Goal: Information Seeking & Learning: Learn about a topic

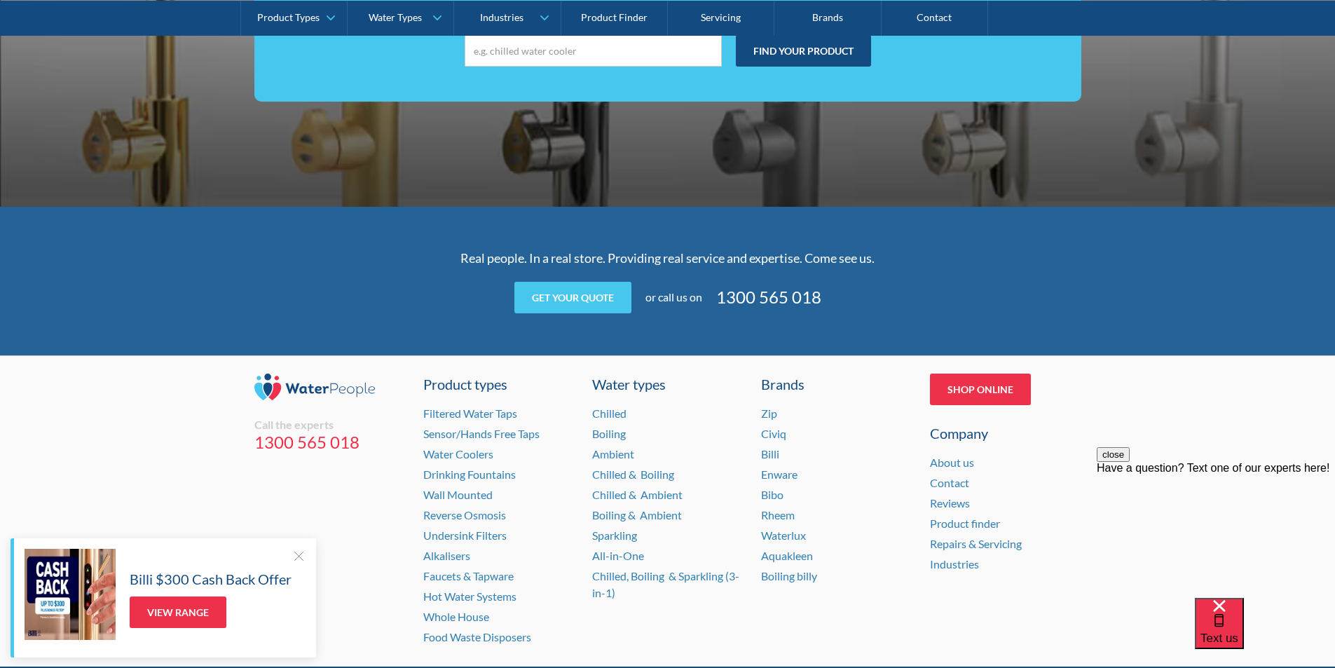
scroll to position [2771, 0]
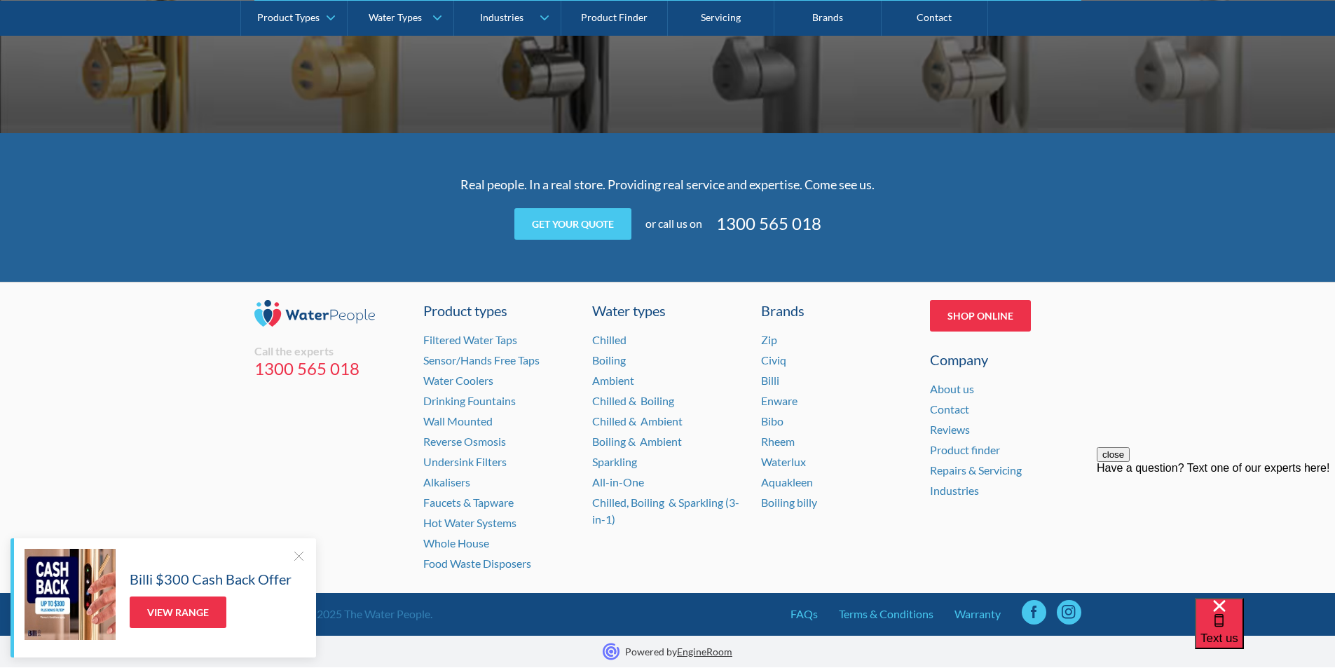
click at [1033, 609] on link at bounding box center [1034, 612] width 25 height 25
click at [1061, 614] on link at bounding box center [1069, 612] width 25 height 25
click at [1269, 478] on div "close Have a question? Text one of our experts here!" at bounding box center [1216, 531] width 238 height 168
click at [295, 554] on div at bounding box center [299, 556] width 14 height 14
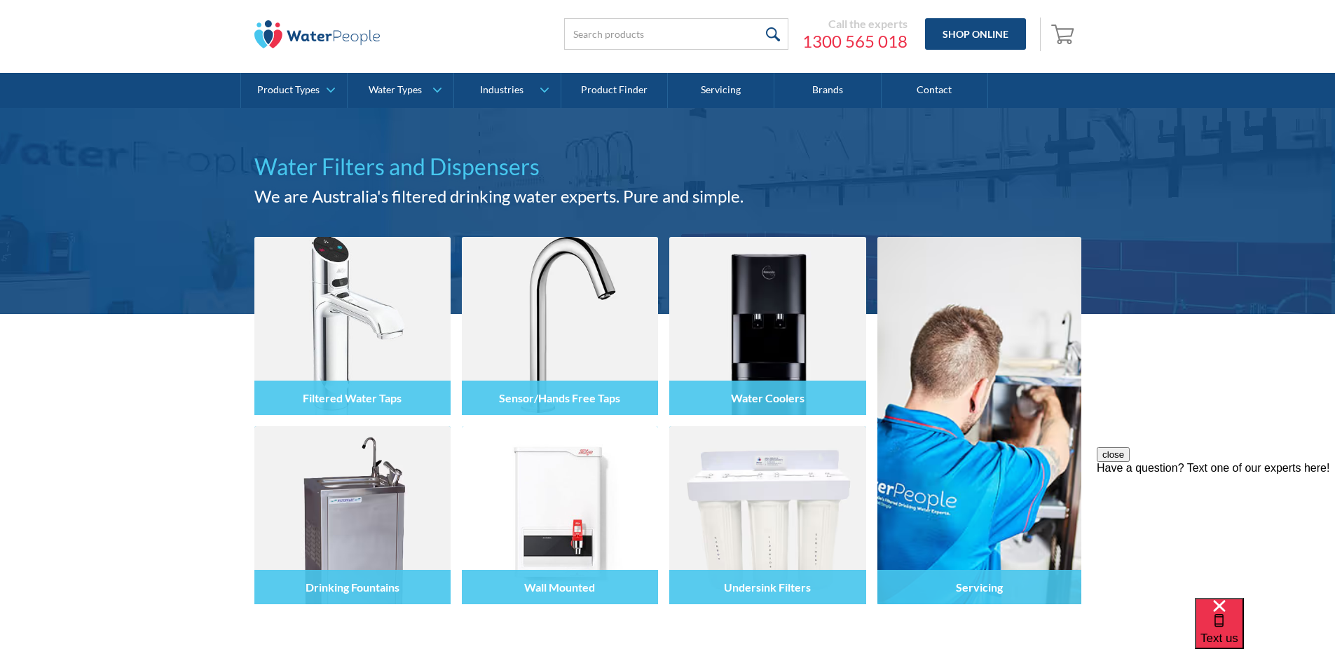
scroll to position [0, 0]
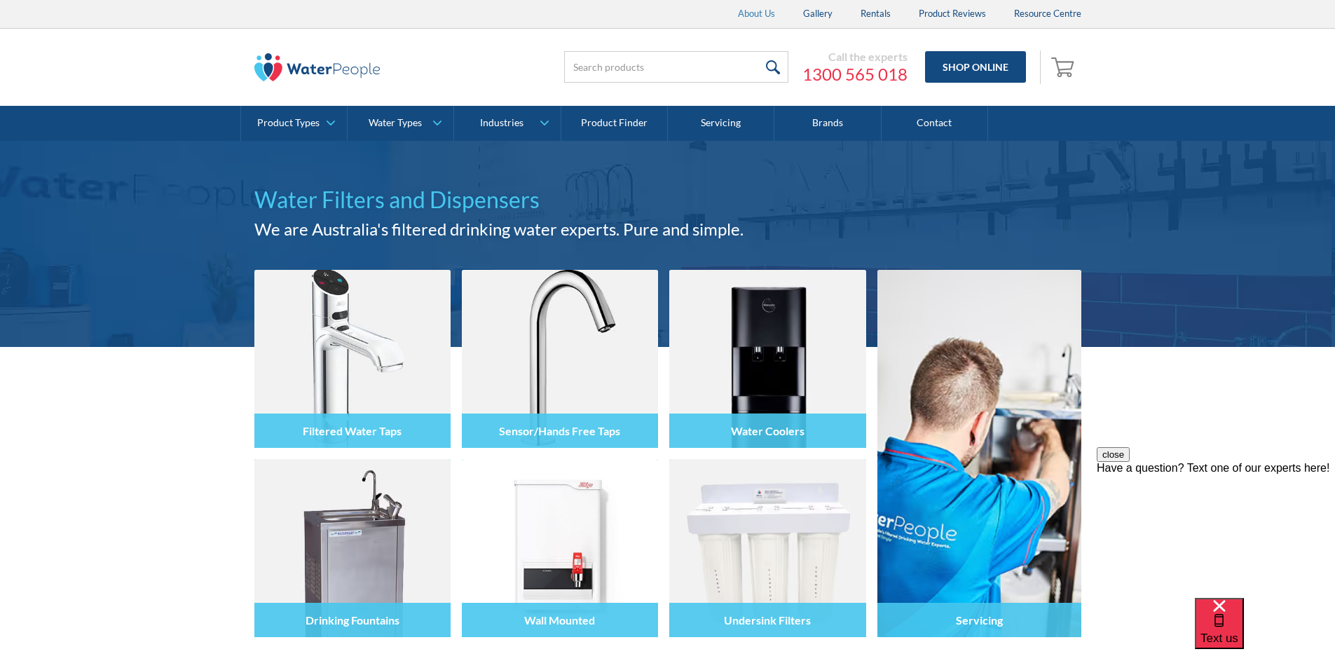
click at [761, 13] on link "About Us" at bounding box center [756, 14] width 65 height 28
click at [1186, 355] on div "Filtered Water Taps Sensor/Hands Free Taps Water Coolers Drinking Fountains Wal…" at bounding box center [667, 530] width 1335 height 367
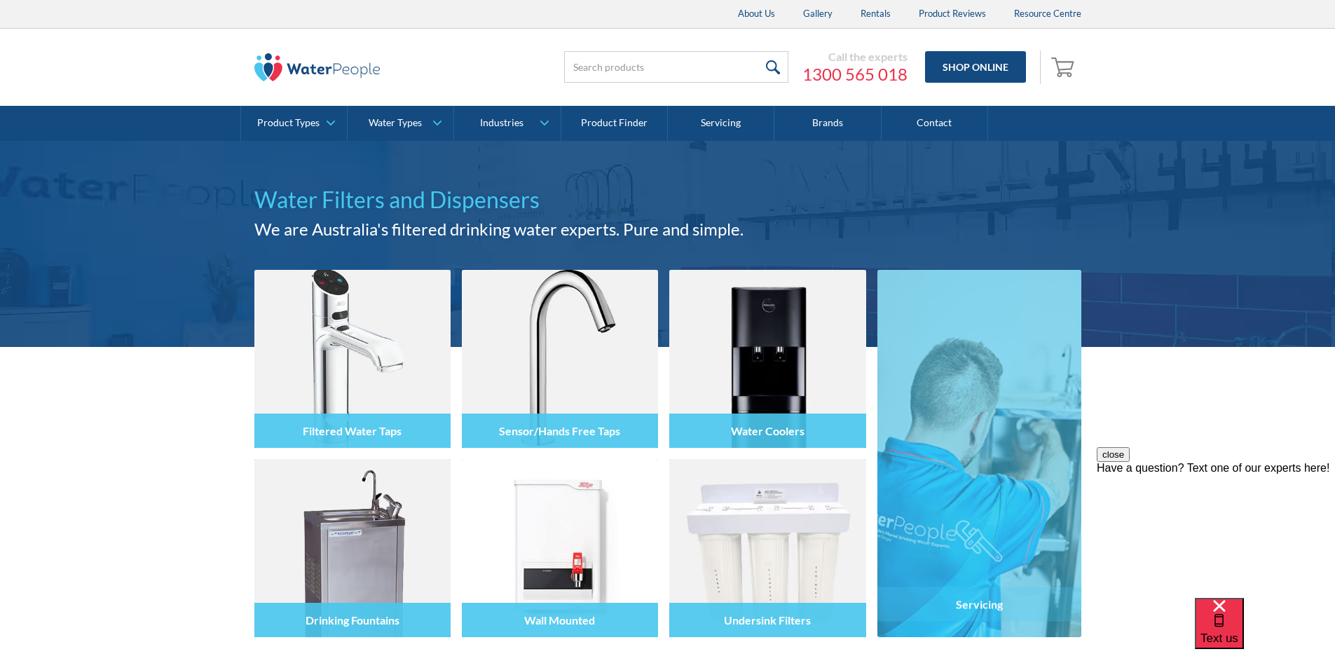
click at [1167, 377] on div "Filtered Water Taps Sensor/Hands Free Taps Water Coolers Drinking Fountains Wal…" at bounding box center [667, 530] width 1335 height 367
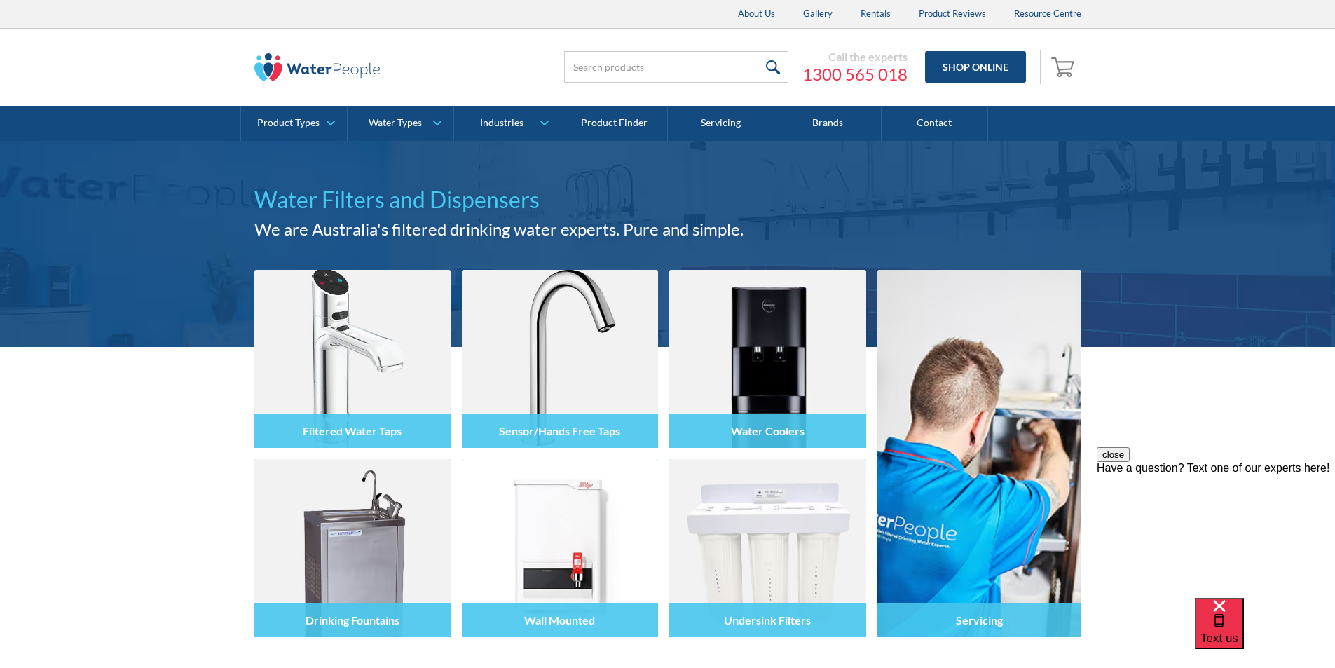
click at [1209, 395] on div "Filtered Water Taps Sensor/Hands Free Taps Water Coolers Drinking Fountains Wal…" at bounding box center [667, 530] width 1335 height 367
click at [708, 121] on link "Servicing" at bounding box center [721, 123] width 107 height 35
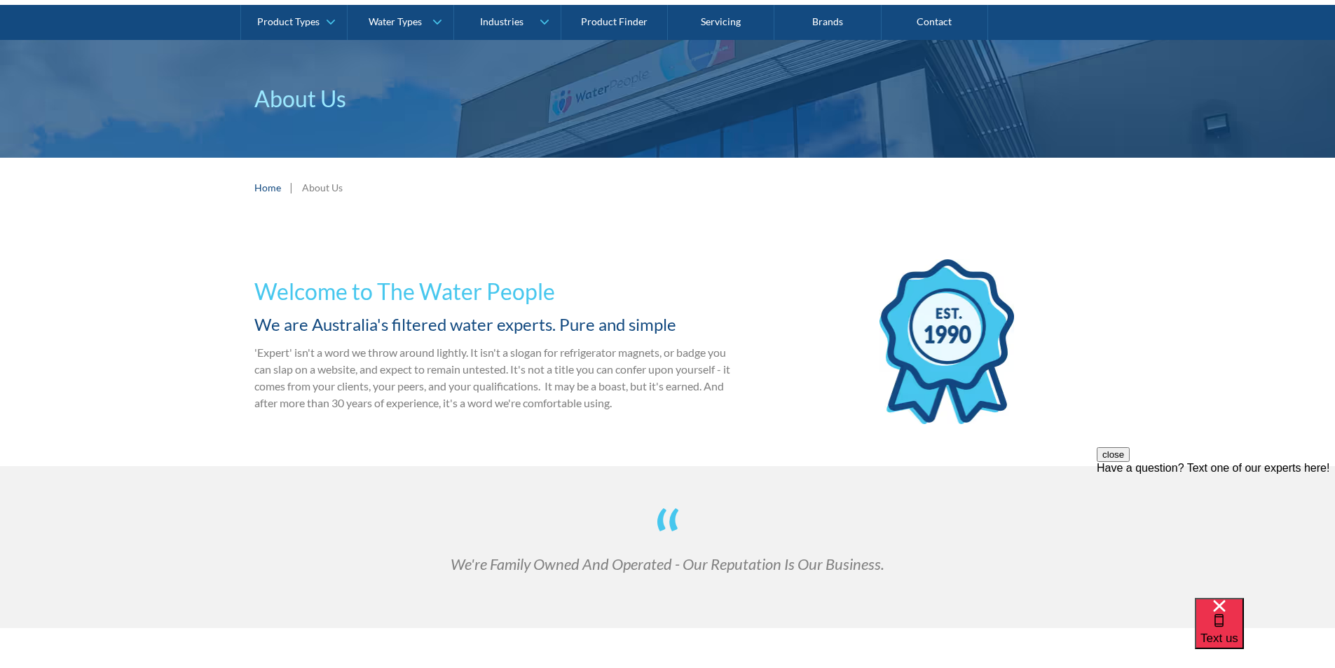
scroll to position [210, 0]
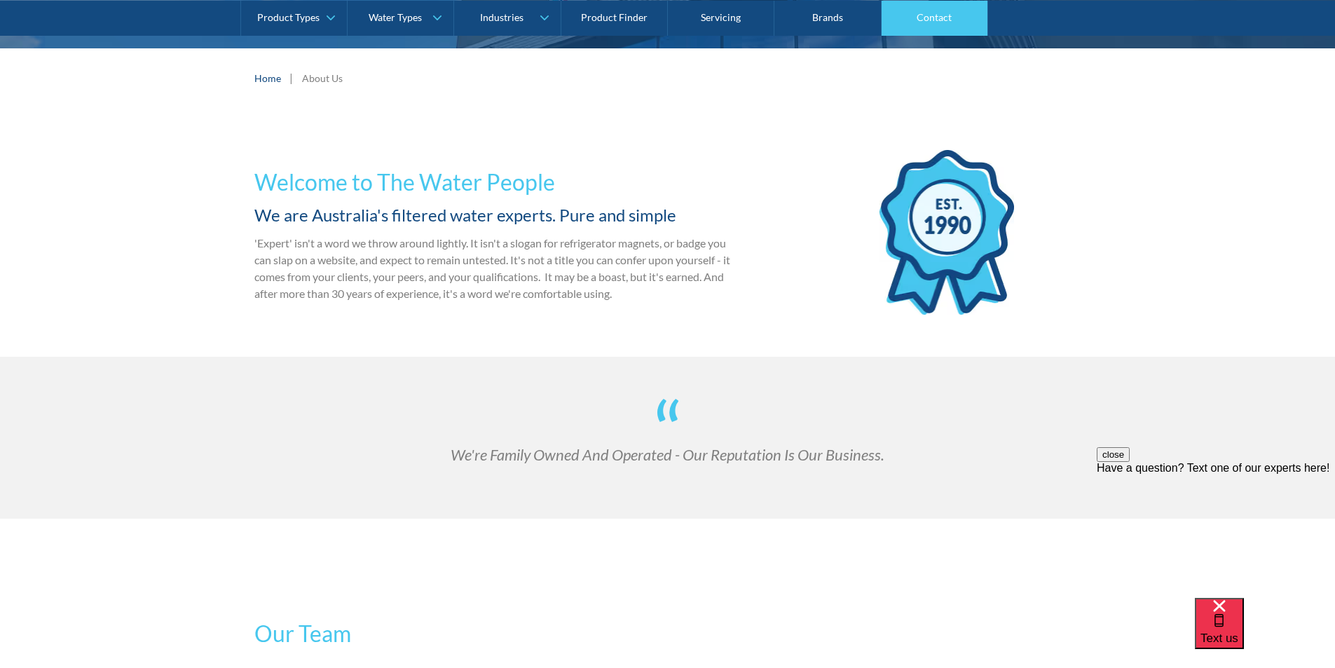
click at [920, 16] on link "Contact" at bounding box center [935, 17] width 107 height 35
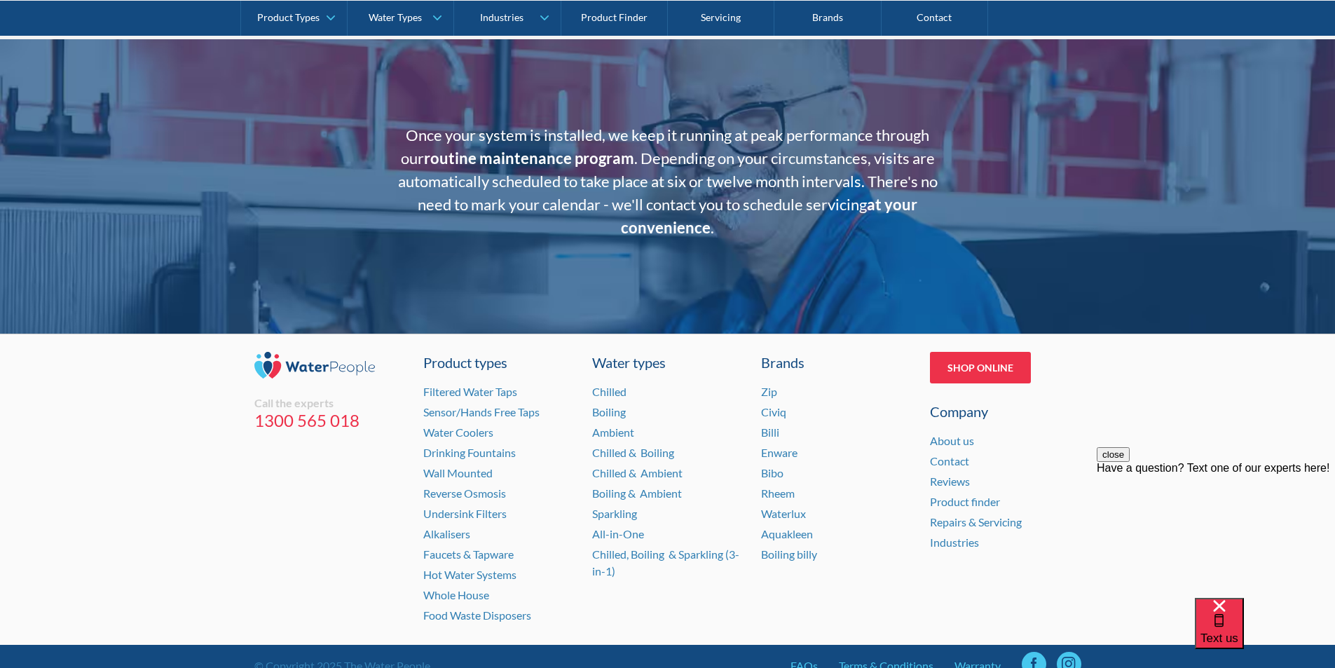
scroll to position [2791, 0]
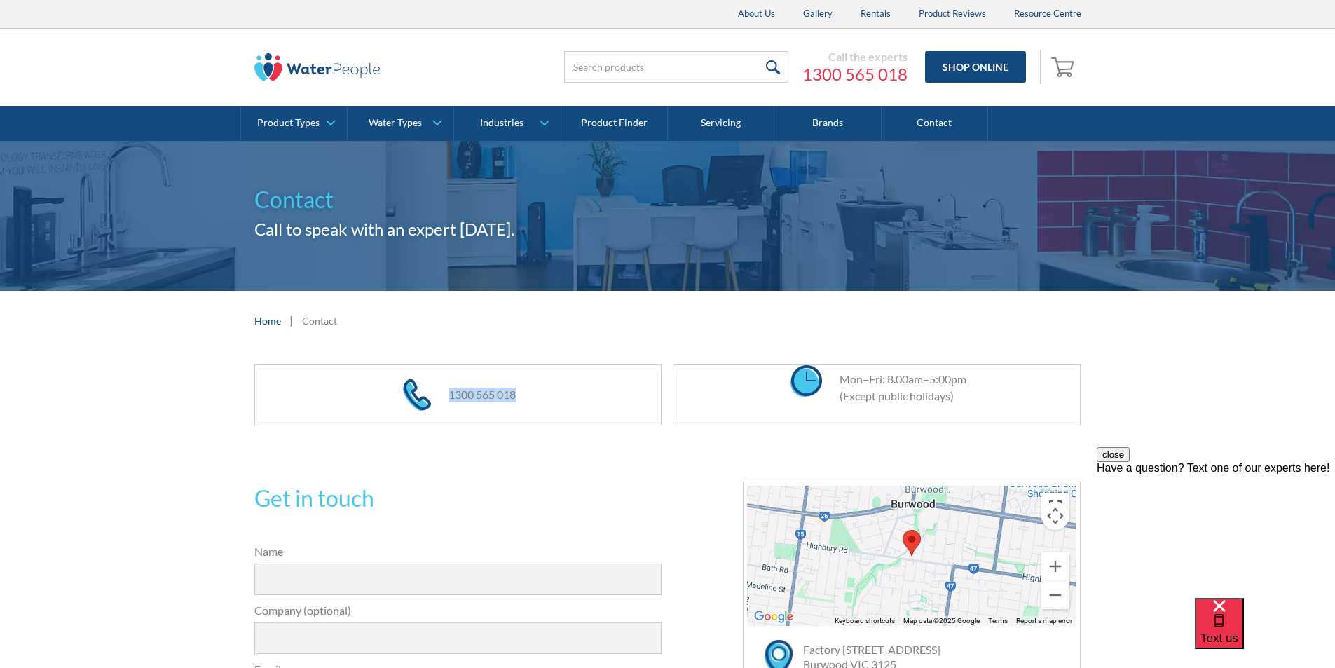
drag, startPoint x: 553, startPoint y: 395, endPoint x: 449, endPoint y: 388, distance: 104.0
click at [449, 388] on div "1300 565 018" at bounding box center [458, 395] width 216 height 60
copy link "1300 565 018"
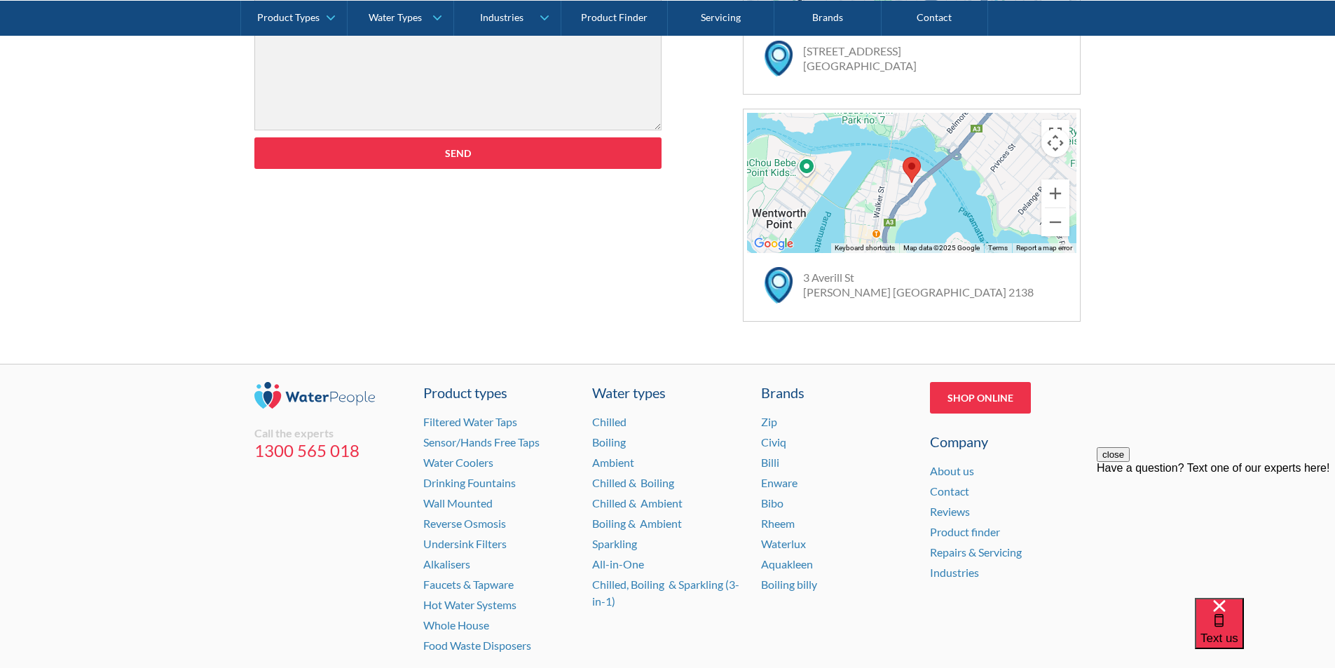
scroll to position [908, 0]
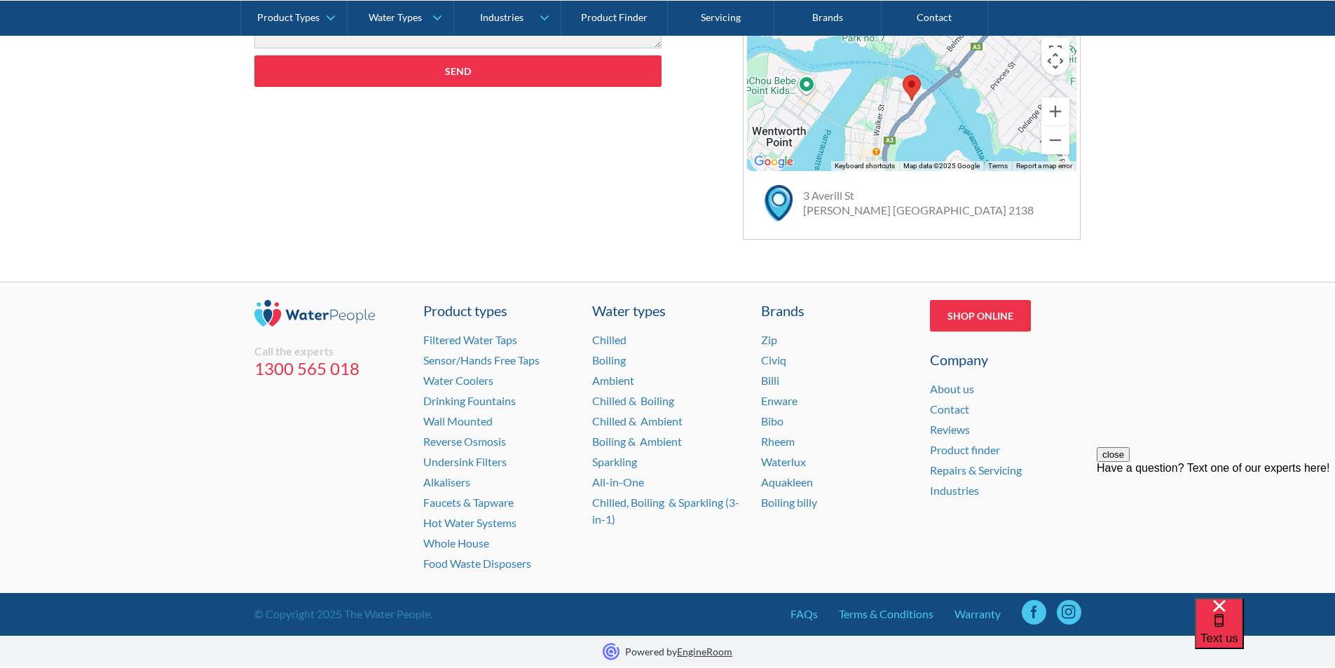
click at [973, 507] on div "Shop Online Company About us Contact Reviews Product finder Repairs & Servicing…" at bounding box center [1005, 437] width 151 height 275
click at [942, 535] on div "Shop Online Company About us Contact Reviews Product finder Repairs & Servicing…" at bounding box center [1005, 437] width 151 height 275
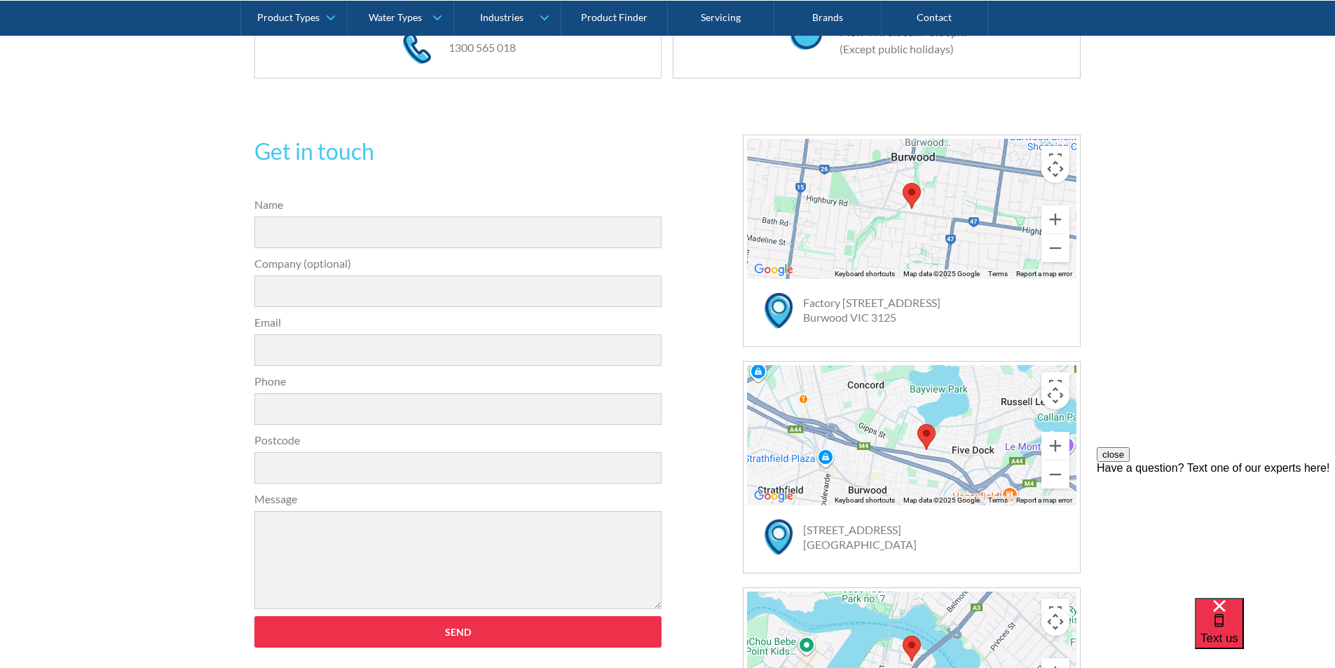
scroll to position [697, 0]
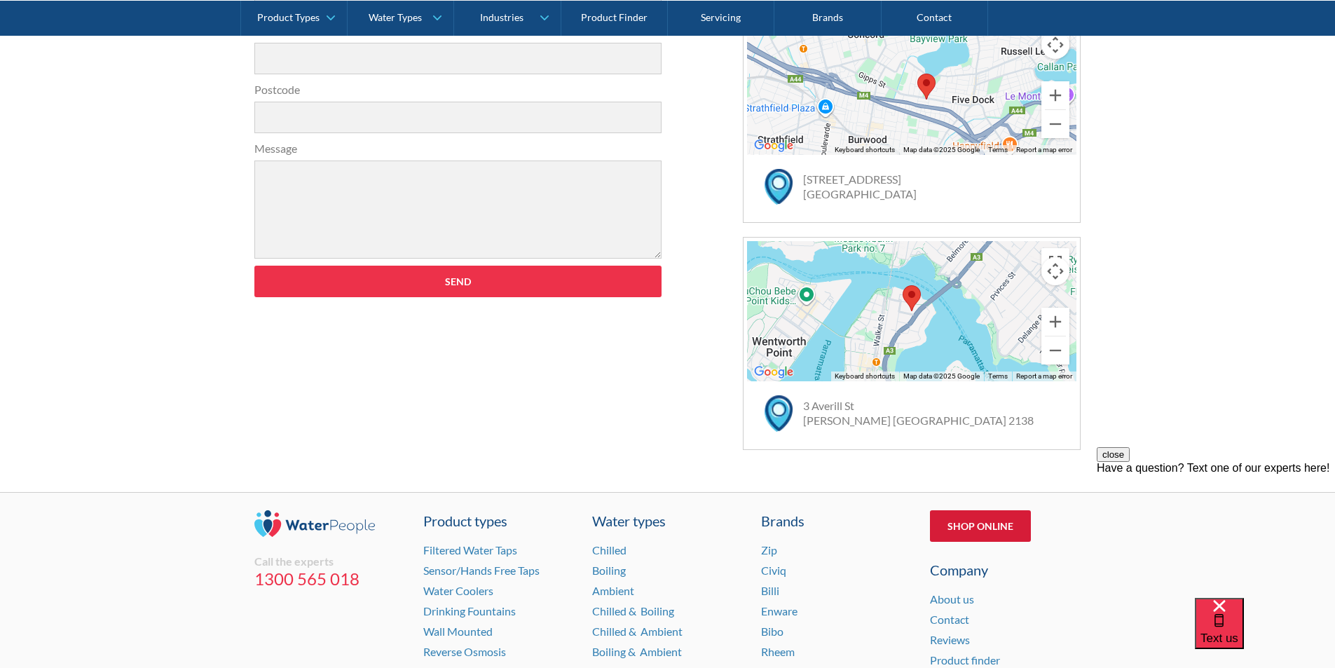
click at [983, 524] on link "Shop Online" at bounding box center [980, 526] width 101 height 32
click at [1153, 405] on div "Get in touch 31a2535b1fa56df3e4085a503ca978b33ae07608c9274f6380584a90323ec471d3…" at bounding box center [667, 117] width 1335 height 750
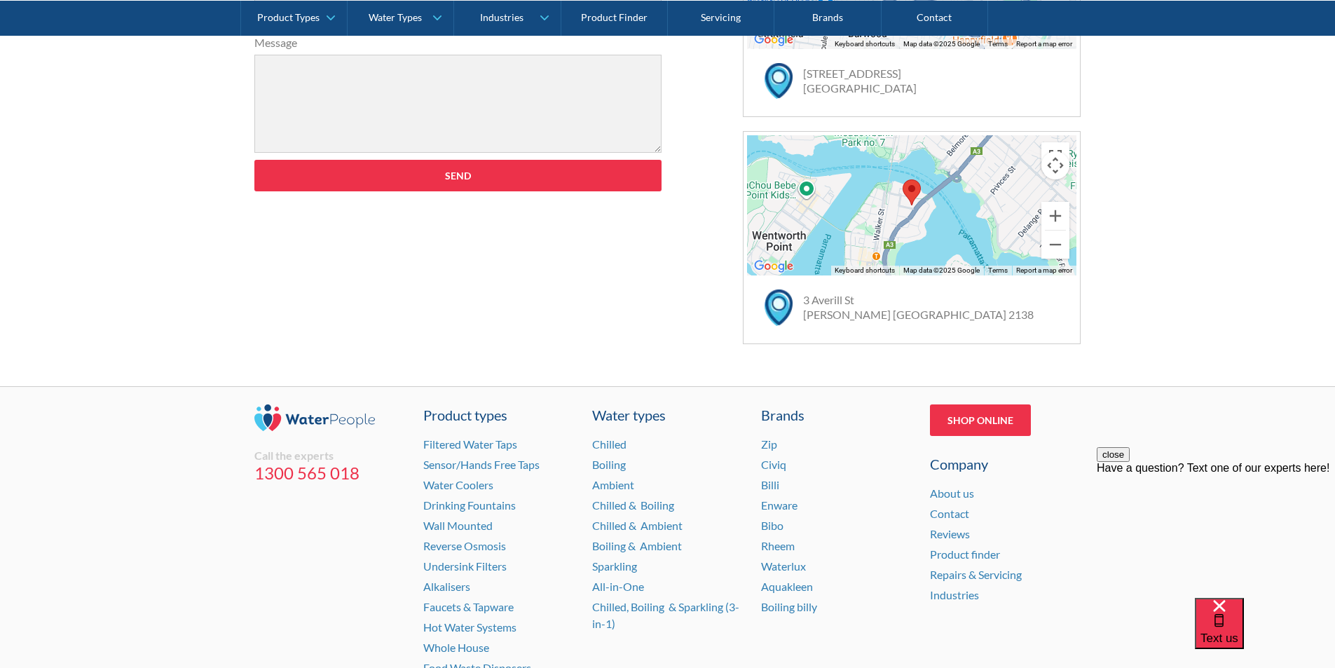
scroll to position [908, 0]
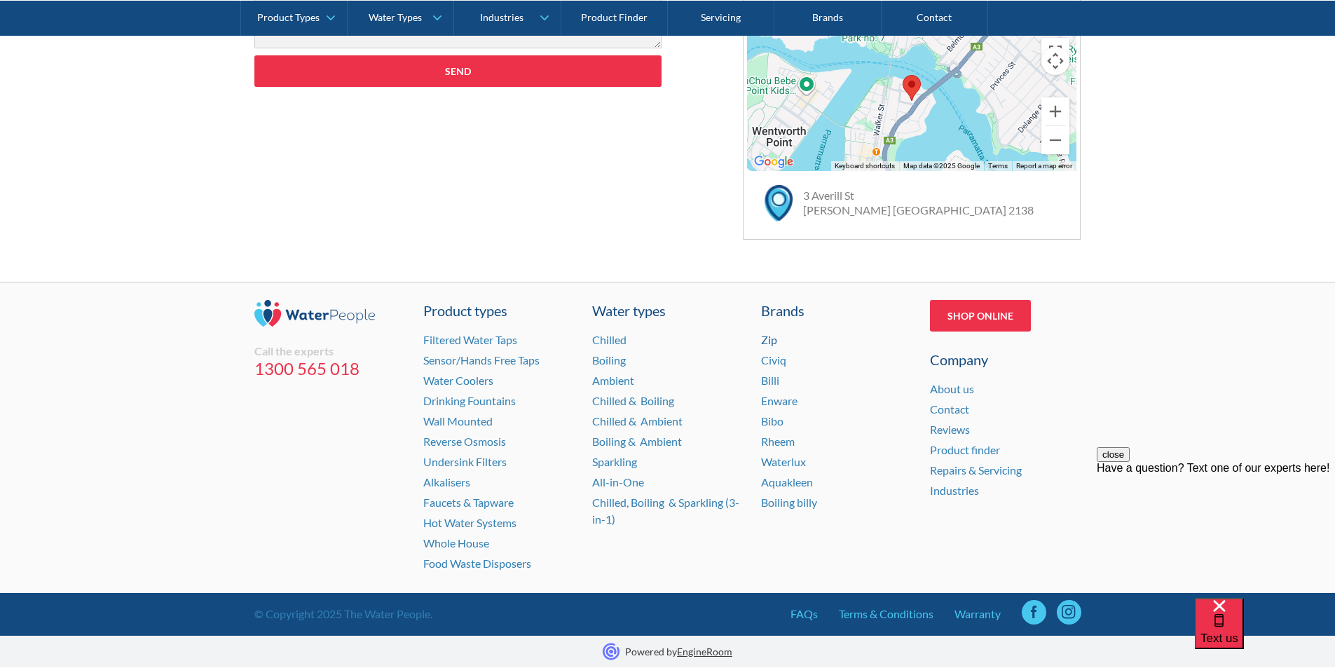
click at [767, 340] on link "Zip" at bounding box center [769, 339] width 16 height 13
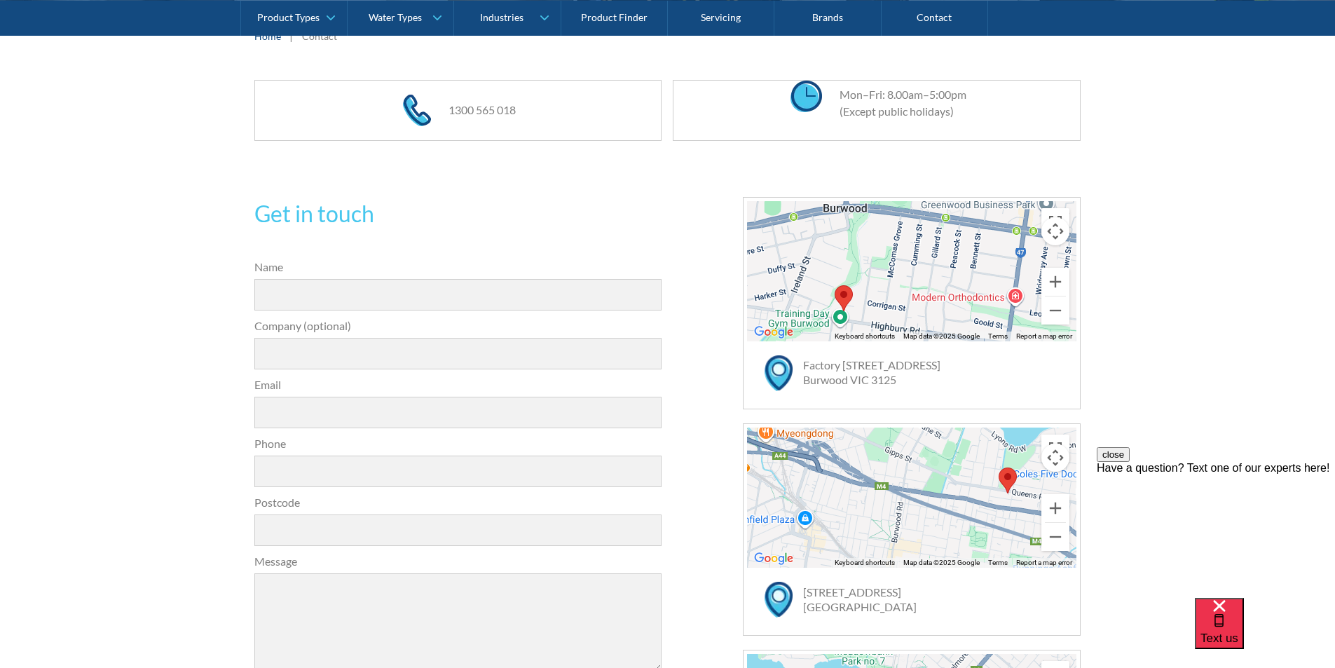
scroll to position [277, 0]
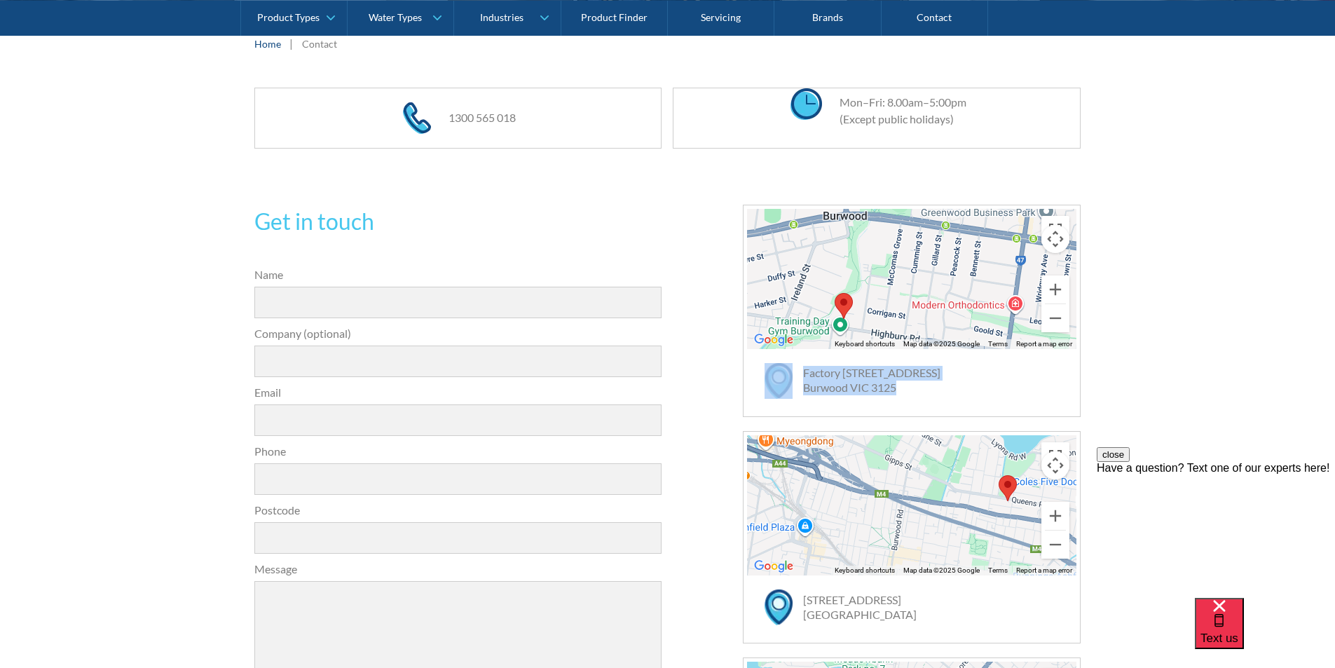
drag, startPoint x: 932, startPoint y: 398, endPoint x: 795, endPoint y: 374, distance: 138.7
click at [795, 374] on div "Factory 12 / 125 Highbury Road Burwood VIC 3125" at bounding box center [918, 388] width 315 height 50
copy div "Factory 12 / 125 Highbury Road Burwood VIC 3125"
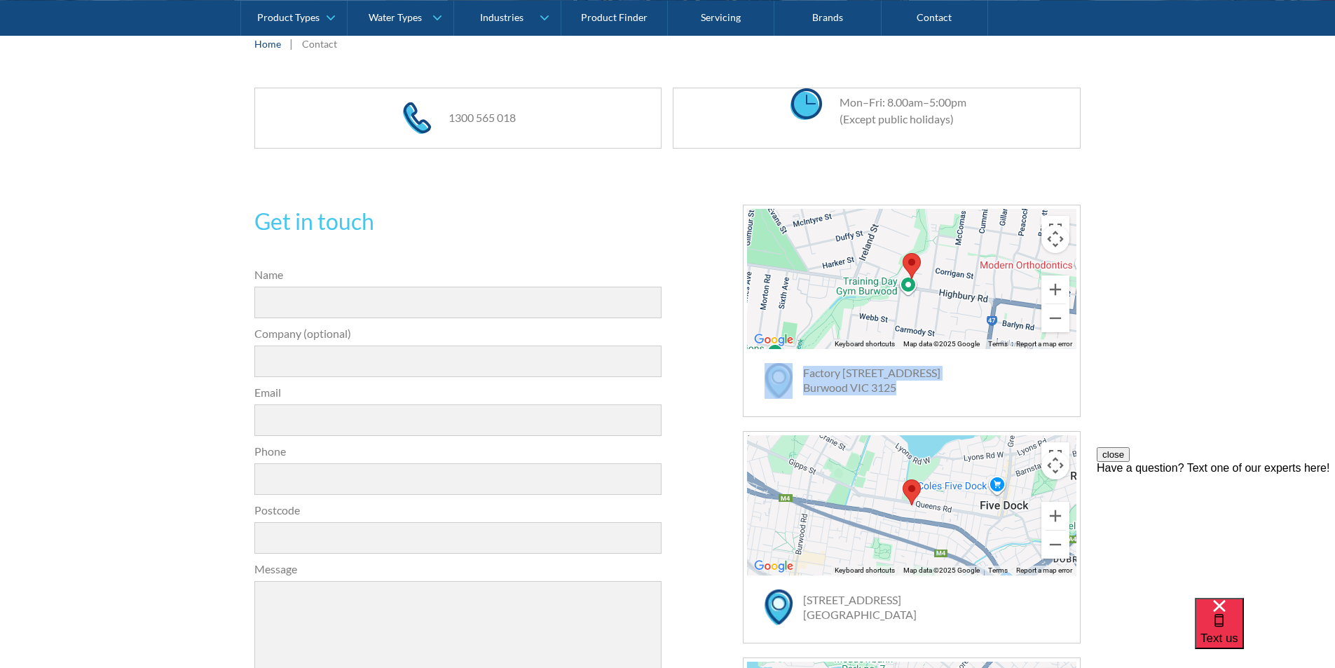
click at [1181, 354] on div "Get in touch 31a2535b1fa56df3e4085a503ca978b33ae07608c9274f6380584a90323ec471d3…" at bounding box center [667, 538] width 1335 height 750
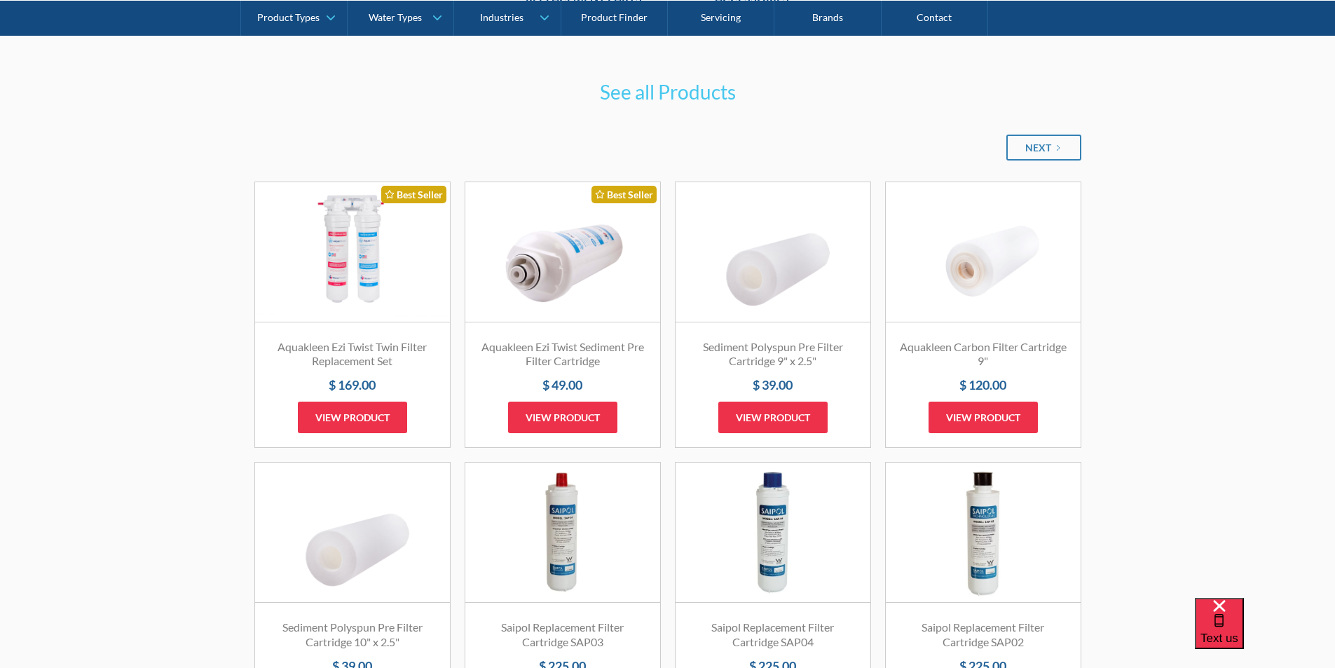
scroll to position [981, 0]
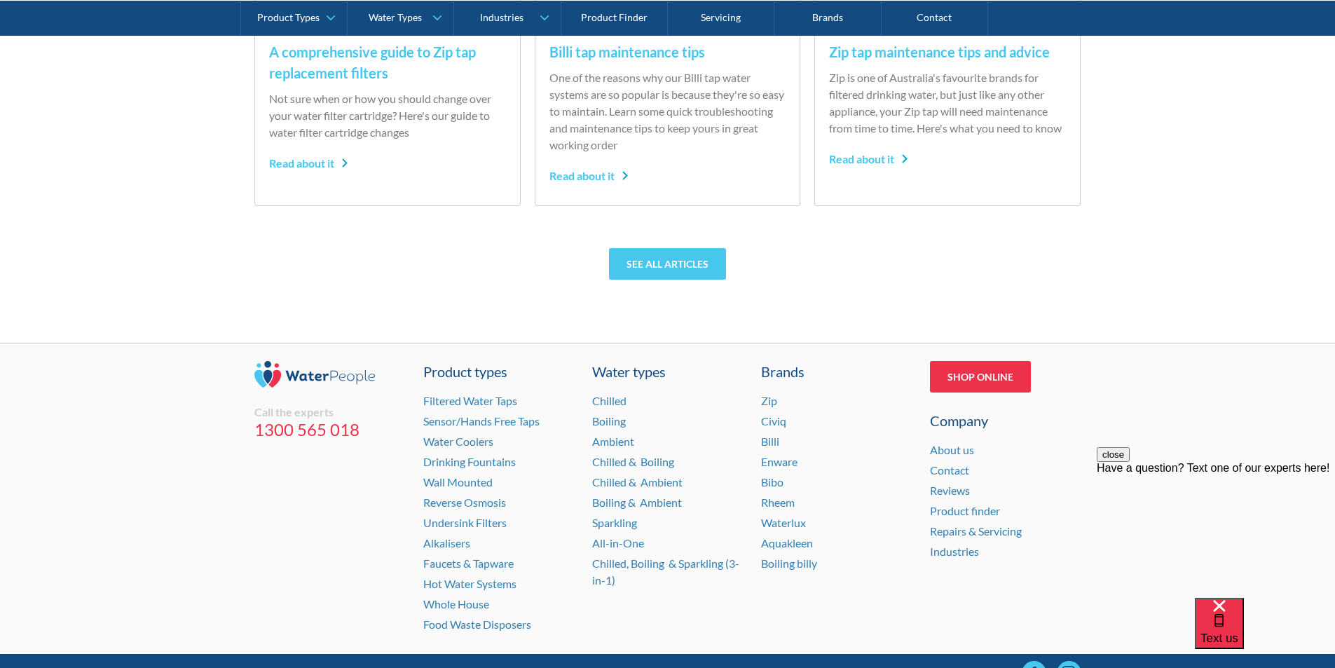
scroll to position [5846, 0]
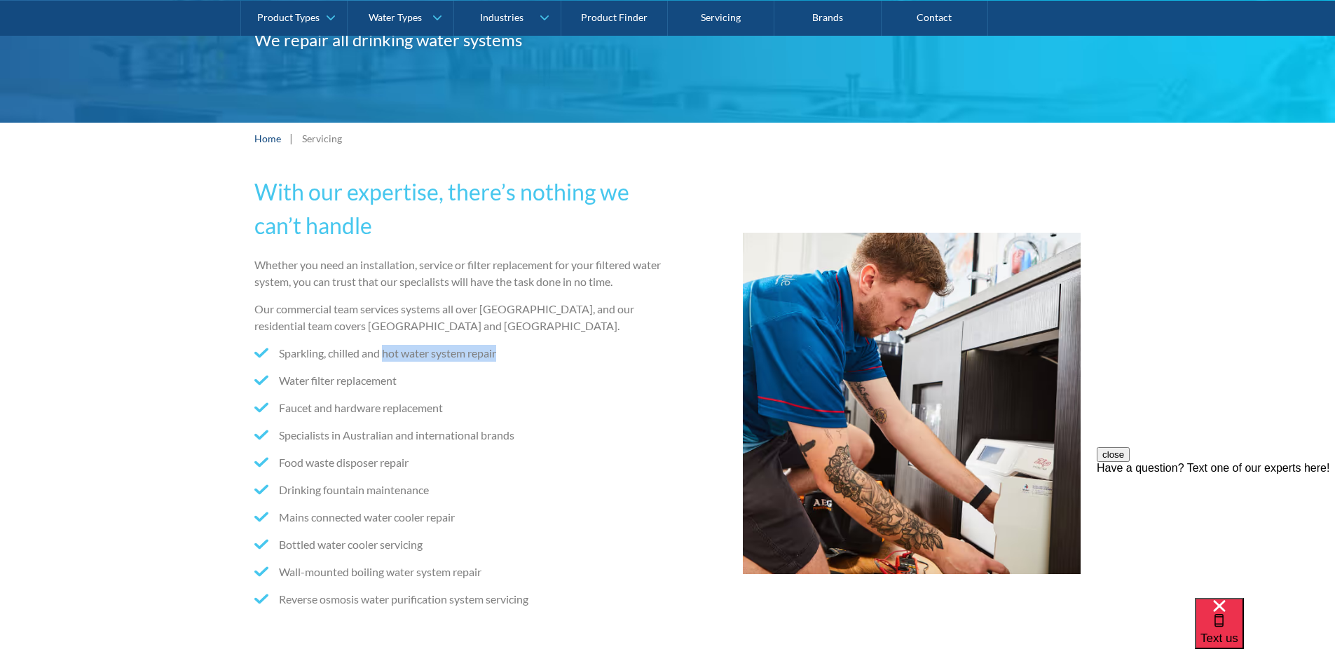
drag, startPoint x: 386, startPoint y: 355, endPoint x: 512, endPoint y: 355, distance: 126.2
click at [512, 355] on li "Sparkling, chilled and hot water system repair" at bounding box center [458, 353] width 408 height 17
copy li "hot water system repair"
drag, startPoint x: 280, startPoint y: 380, endPoint x: 416, endPoint y: 375, distance: 136.1
click at [416, 375] on li "Water filter replacement" at bounding box center [458, 380] width 408 height 17
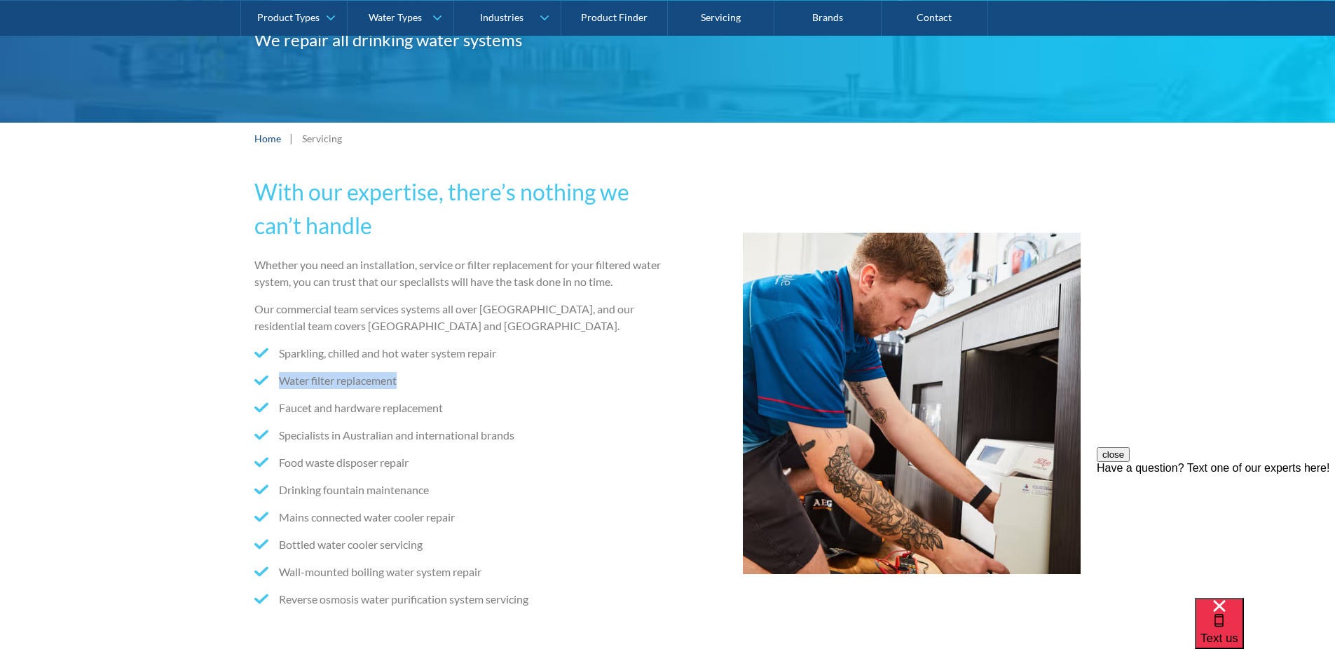
copy li "Water filter replacement"
drag, startPoint x: 278, startPoint y: 407, endPoint x: 452, endPoint y: 407, distance: 174.5
click at [455, 407] on li "Faucet and hardware replacement" at bounding box center [458, 408] width 408 height 17
copy li "Faucet and hardware replacement"
drag, startPoint x: 276, startPoint y: 433, endPoint x: 522, endPoint y: 435, distance: 246.0
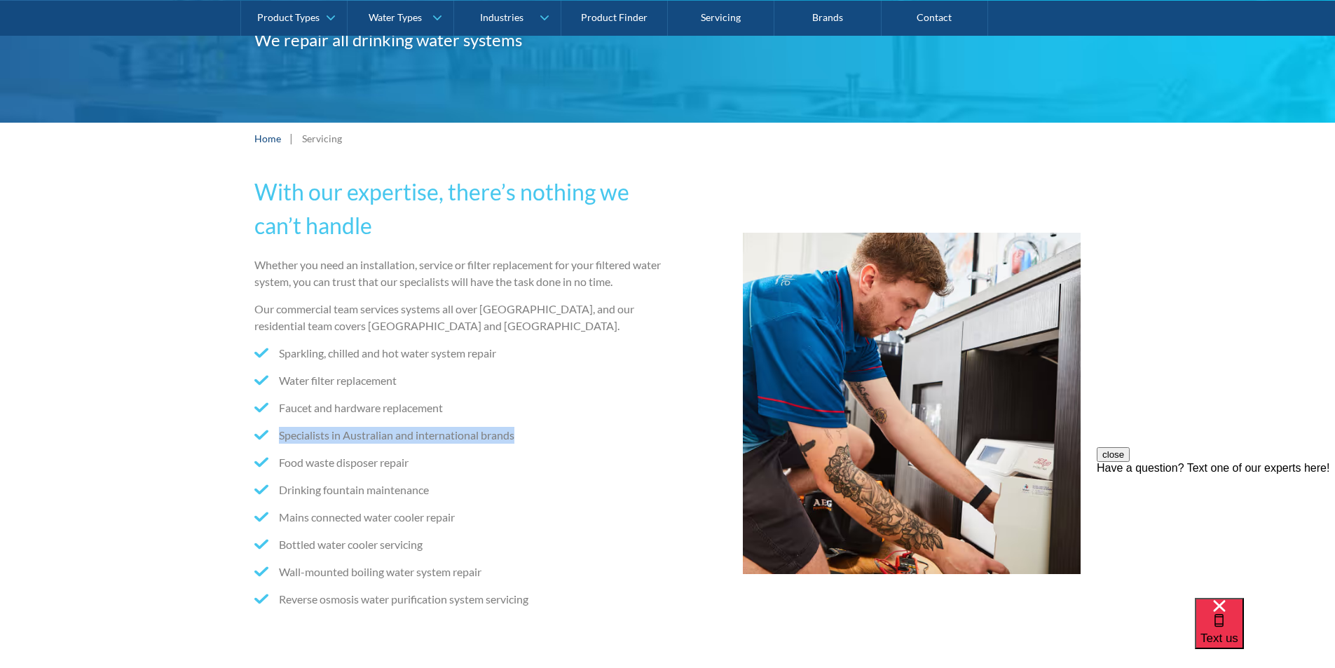
click at [522, 435] on li "Specialists in Australian and international brands" at bounding box center [458, 435] width 408 height 17
copy li "Specialists in Australian and international brands"
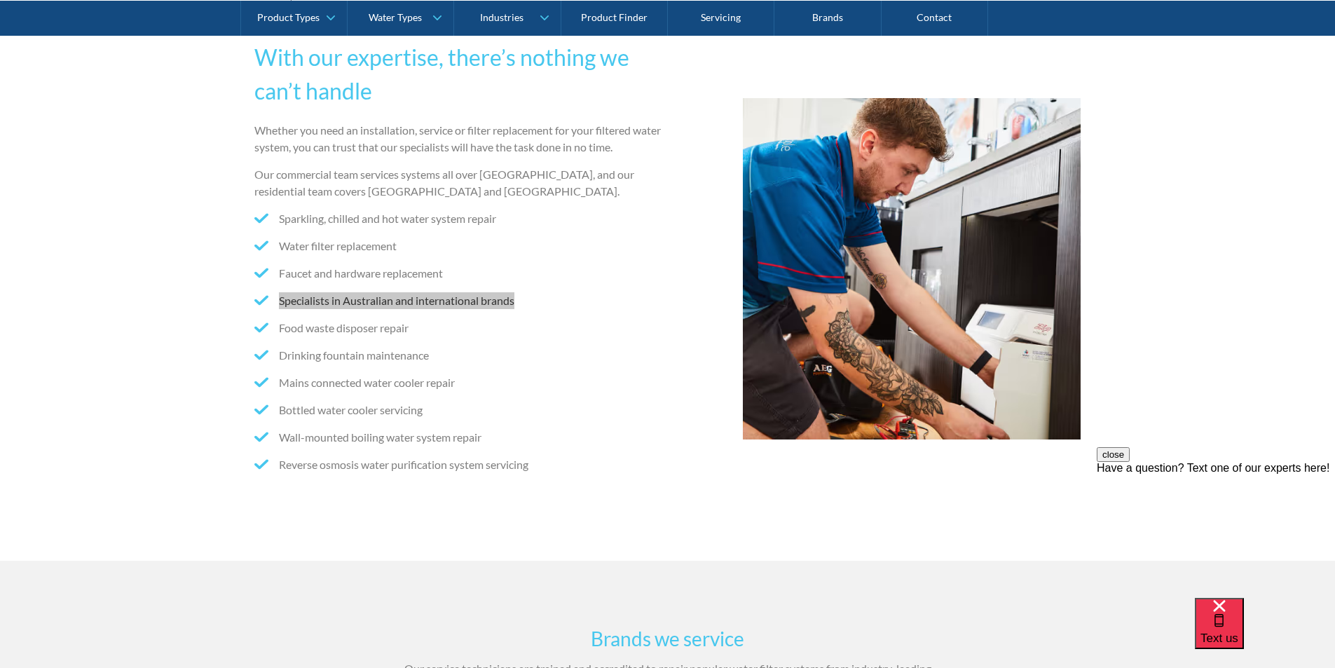
scroll to position [350, 0]
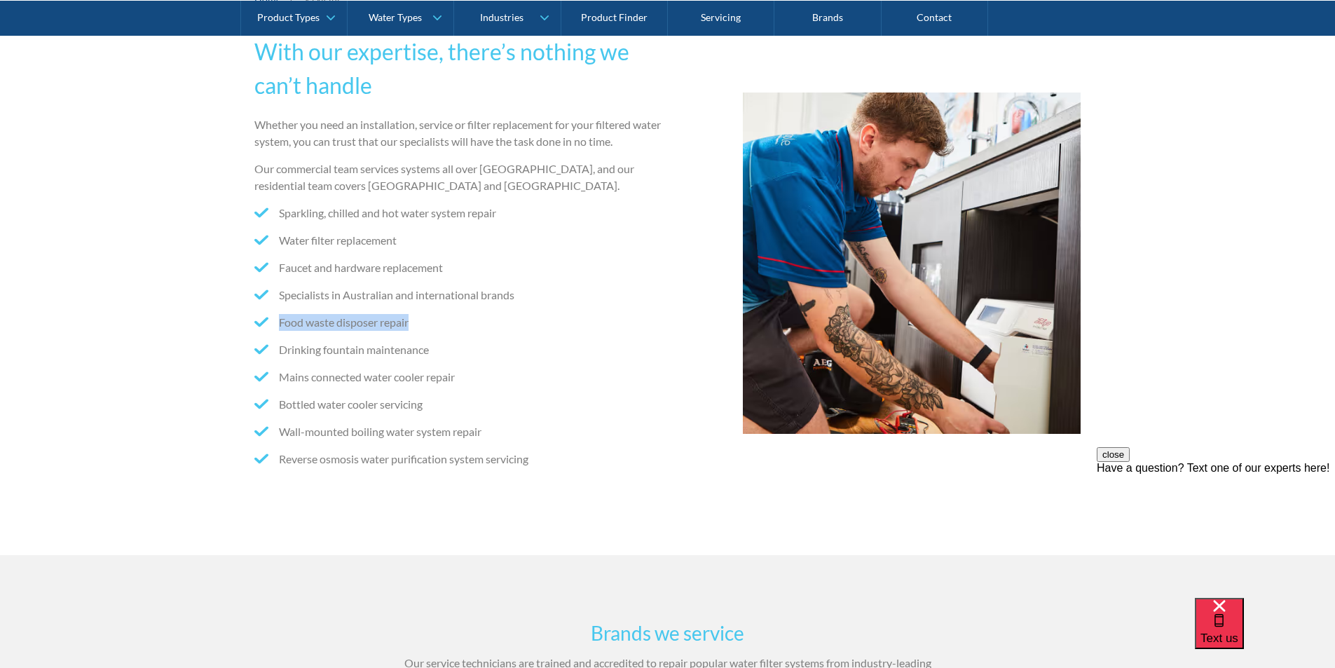
drag, startPoint x: 278, startPoint y: 319, endPoint x: 439, endPoint y: 318, distance: 161.9
click at [439, 318] on li "Food waste disposer repair" at bounding box center [458, 322] width 408 height 17
copy li "Food waste disposer repair"
drag, startPoint x: 275, startPoint y: 353, endPoint x: 435, endPoint y: 348, distance: 159.9
click at [435, 348] on li "Drinking fountain maintenance" at bounding box center [458, 349] width 408 height 17
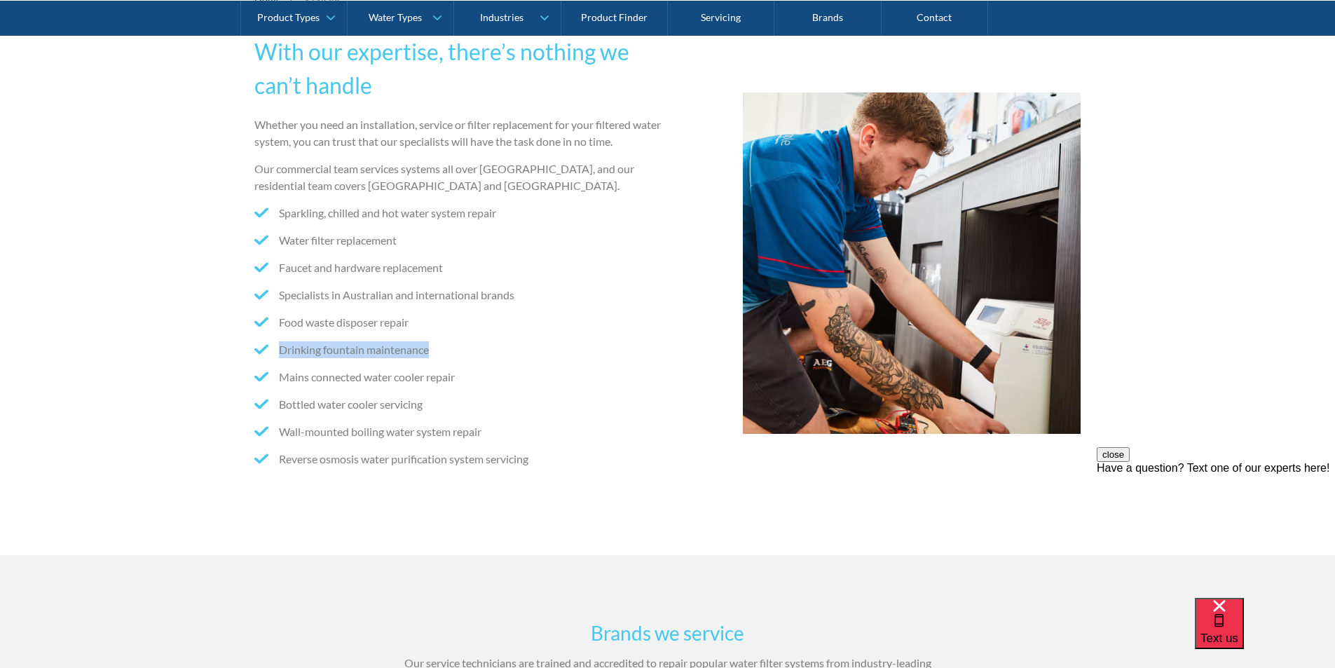
copy li "Drinking fountain maintenance"
drag, startPoint x: 281, startPoint y: 376, endPoint x: 461, endPoint y: 372, distance: 179.5
click at [461, 372] on li "Mains connected water cooler repair" at bounding box center [458, 377] width 408 height 17
copy li "Mains connected water cooler repair"
drag, startPoint x: 301, startPoint y: 404, endPoint x: 435, endPoint y: 399, distance: 134.0
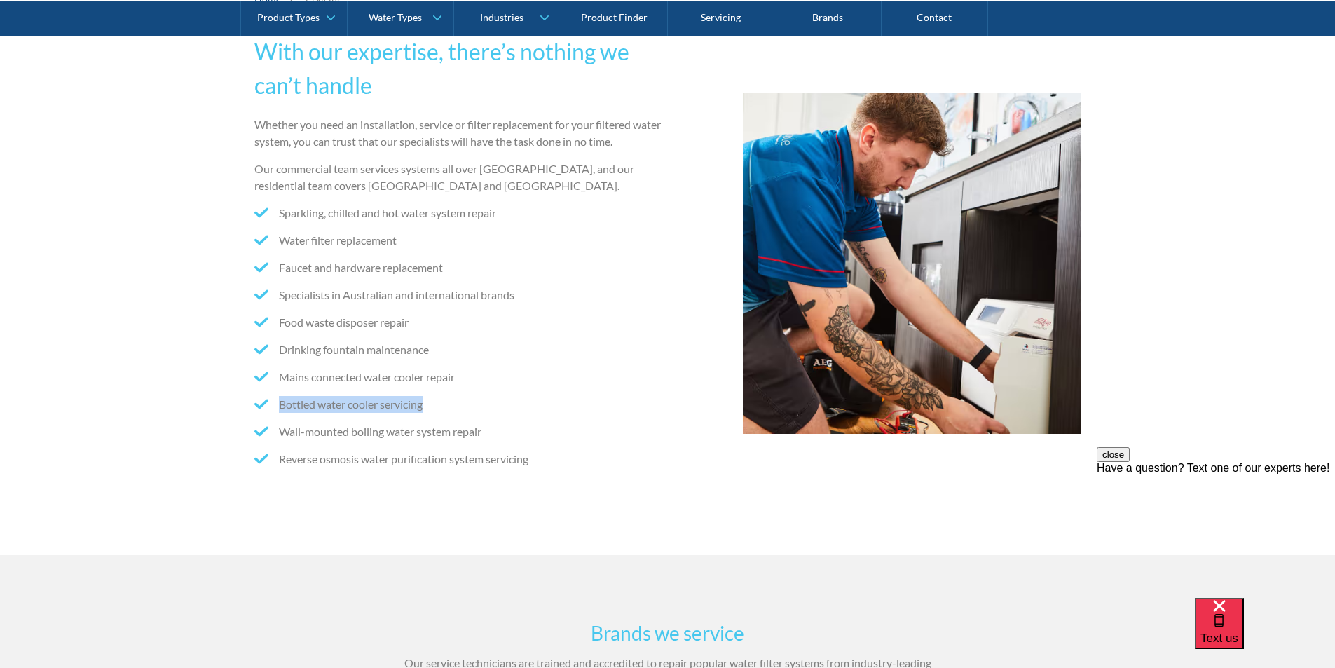
click at [435, 399] on li "Bottled water cooler servicing" at bounding box center [458, 404] width 408 height 17
copy li "Bottled water cooler servicing"
drag, startPoint x: 278, startPoint y: 433, endPoint x: 505, endPoint y: 425, distance: 226.5
click at [505, 425] on li "Wall-mounted boiling water system repair" at bounding box center [458, 431] width 408 height 17
copy li "Wall-mounted boiling water system repair"
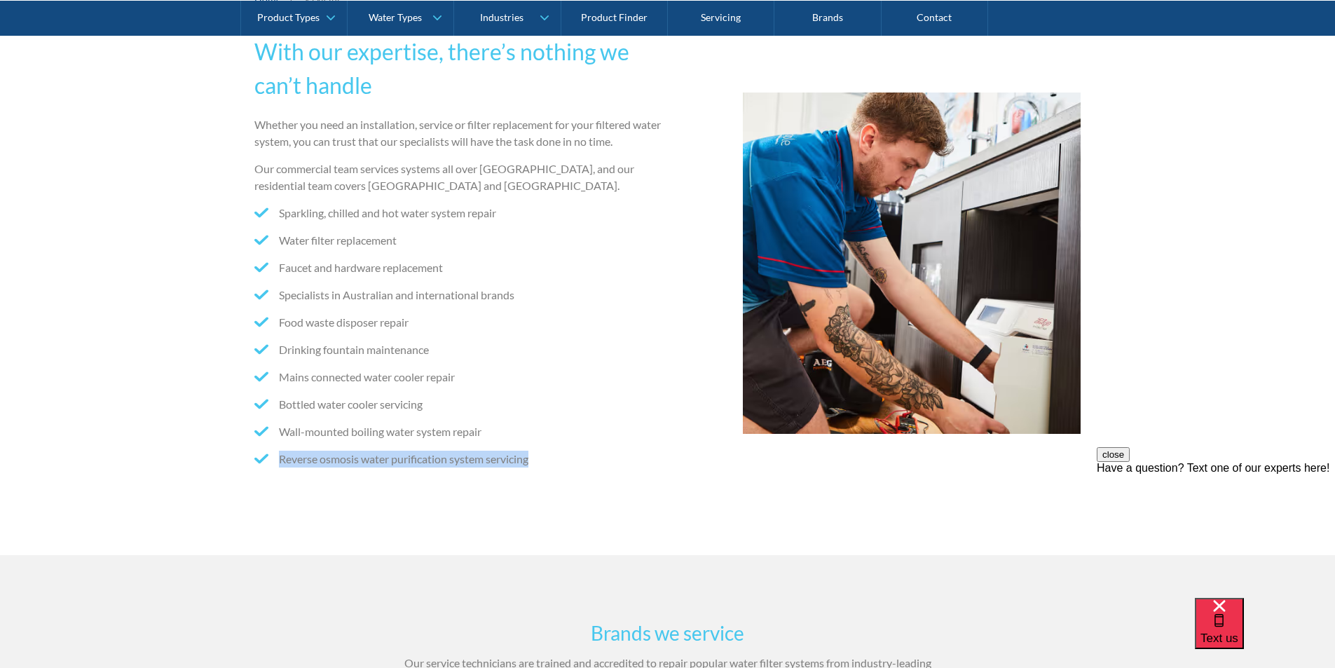
drag, startPoint x: 274, startPoint y: 461, endPoint x: 549, endPoint y: 451, distance: 274.9
click at [549, 451] on li "Reverse osmosis water purification system servicing" at bounding box center [458, 459] width 408 height 17
copy li "Reverse osmosis water purification system servicing"
click at [676, 436] on div "With our expertise, there’s nothing we can’t handle Whether you need an install…" at bounding box center [667, 263] width 827 height 457
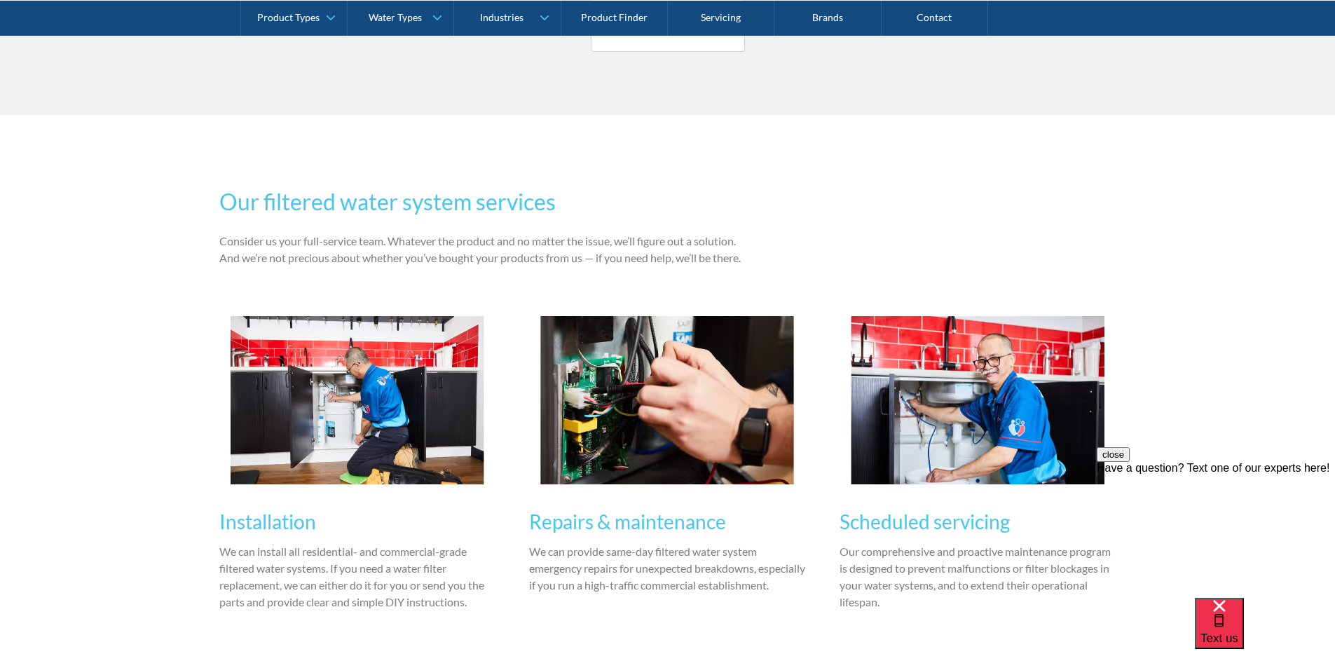
scroll to position [1472, 0]
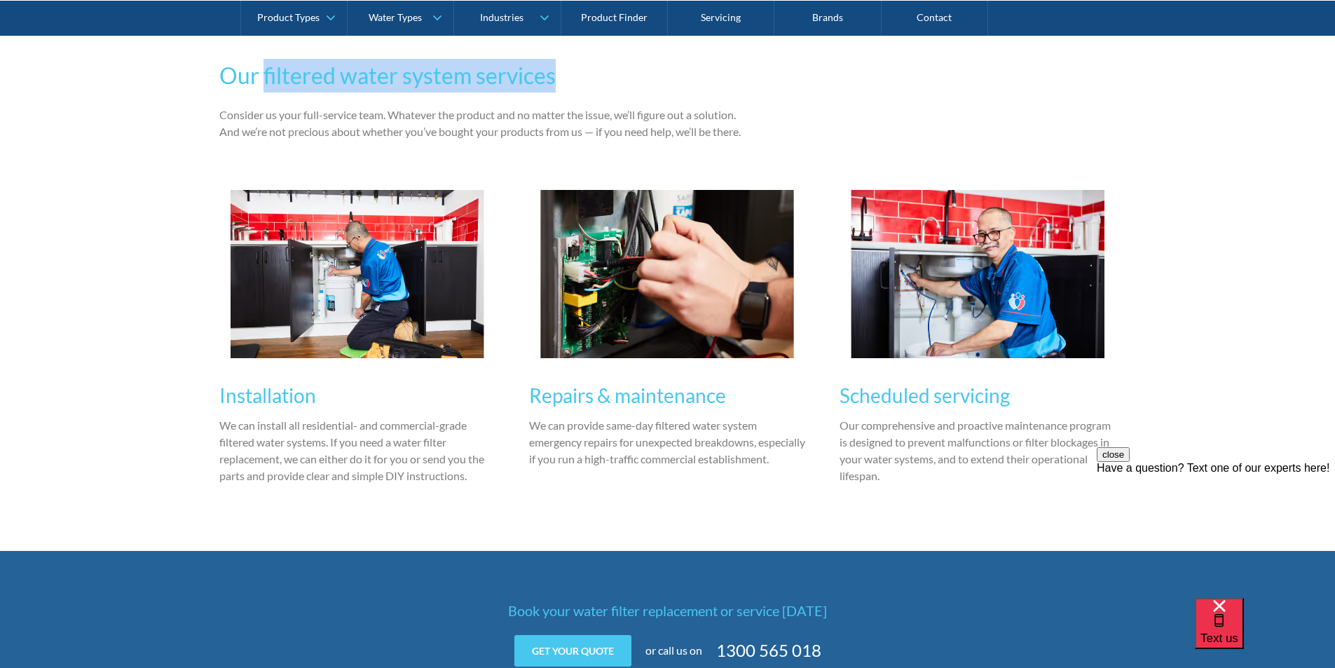
drag, startPoint x: 263, startPoint y: 75, endPoint x: 611, endPoint y: 72, distance: 348.4
click at [611, 72] on h2 "Our filtered water system services" at bounding box center [488, 76] width 538 height 34
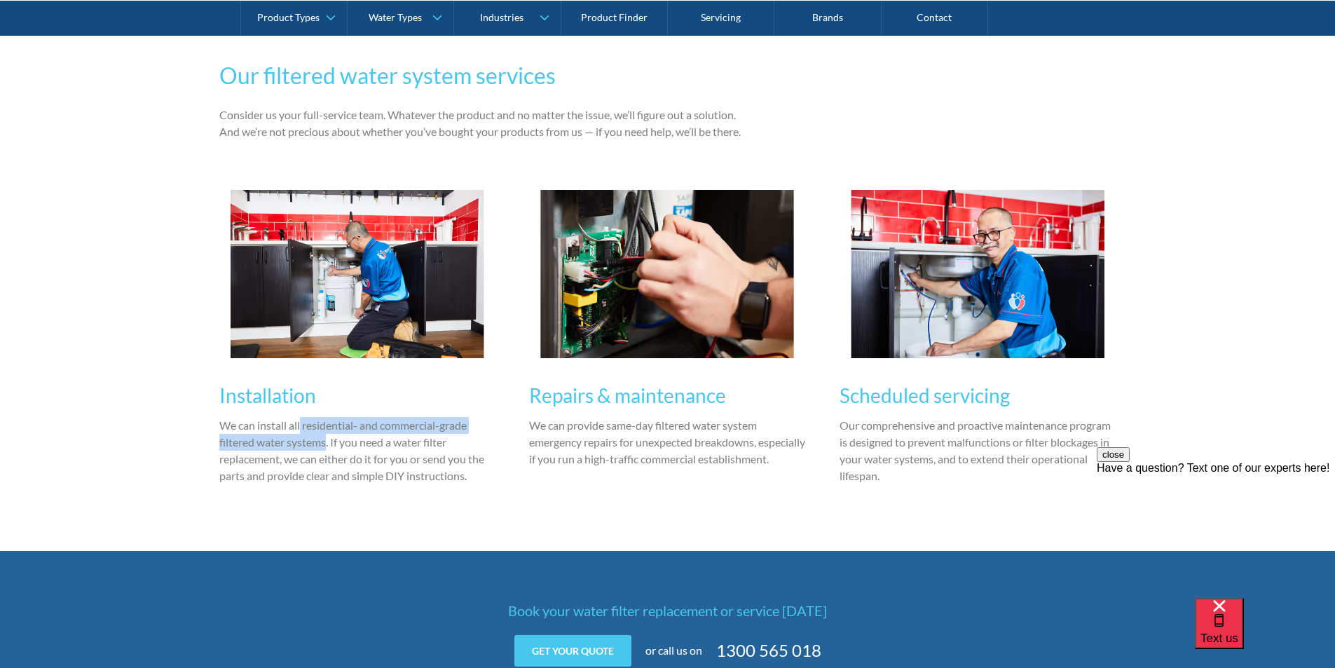
drag, startPoint x: 301, startPoint y: 428, endPoint x: 327, endPoint y: 439, distance: 28.3
click at [327, 439] on p "We can install all residential- and commercial-grade filtered water systems. If…" at bounding box center [357, 450] width 277 height 67
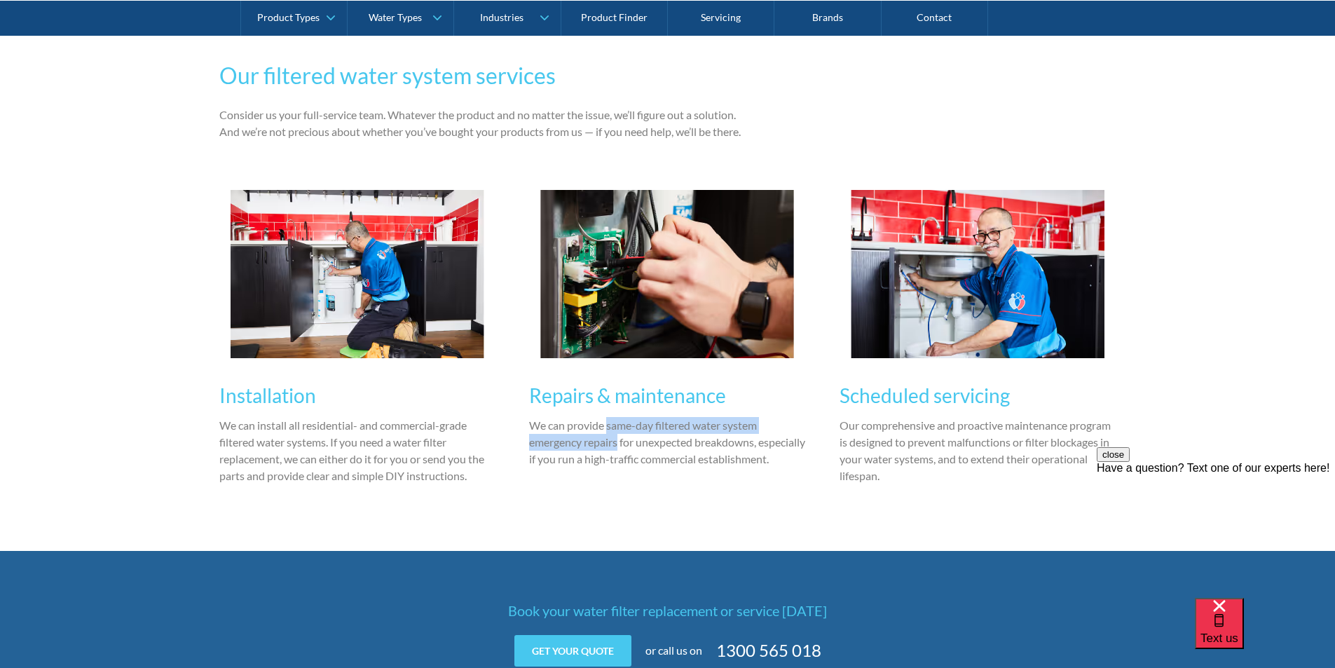
drag, startPoint x: 607, startPoint y: 428, endPoint x: 620, endPoint y: 442, distance: 18.9
click at [620, 442] on p "We can provide same-day filtered water system emergency repairs for unexpected …" at bounding box center [667, 442] width 277 height 50
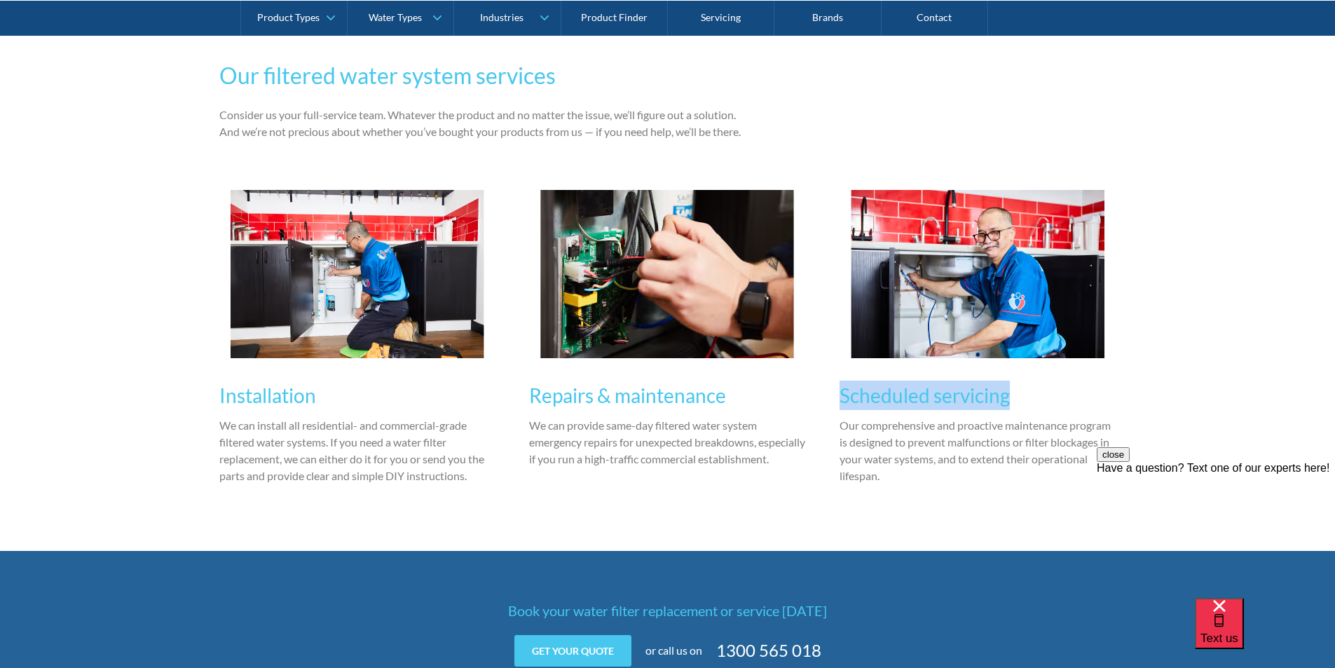
drag, startPoint x: 831, startPoint y: 395, endPoint x: 1089, endPoint y: 389, distance: 258.0
click at [1089, 389] on div "Installation We can install all residential- and commercial-grade filtered wate…" at bounding box center [667, 338] width 897 height 313
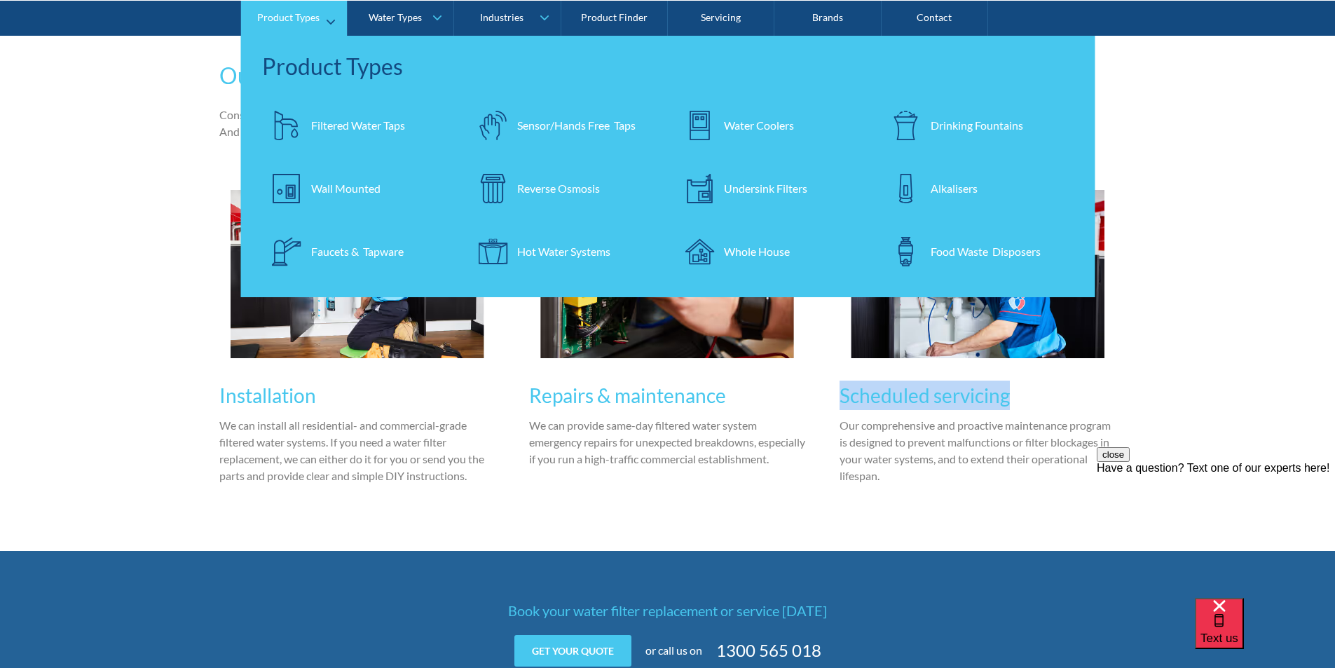
click at [280, 17] on div "Product Types" at bounding box center [288, 17] width 62 height 12
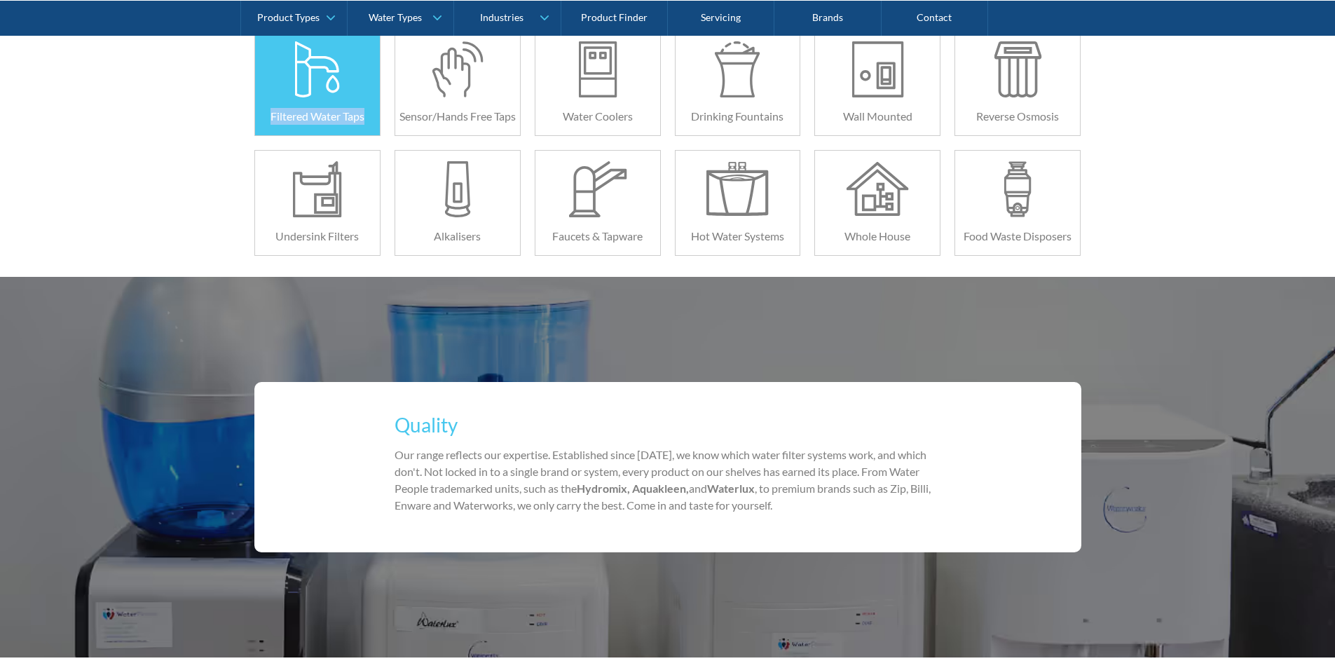
click at [364, 117] on div "Filtered Water Taps" at bounding box center [317, 83] width 140 height 106
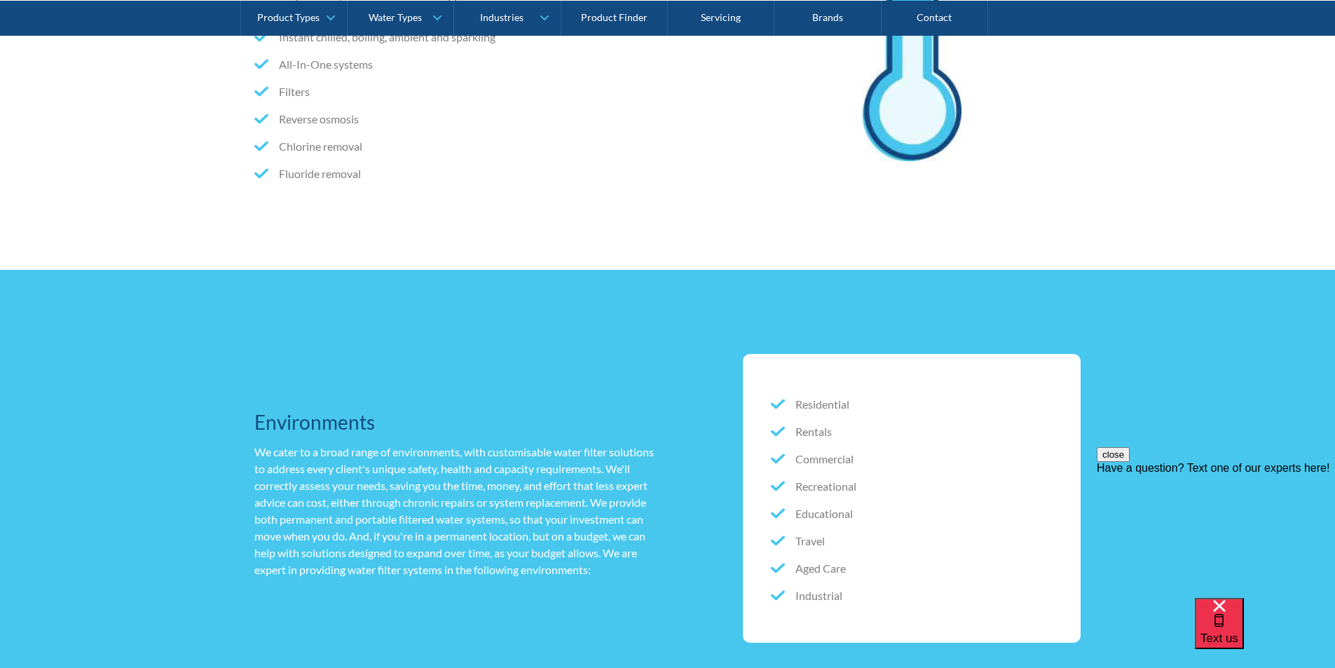
scroll to position [981, 0]
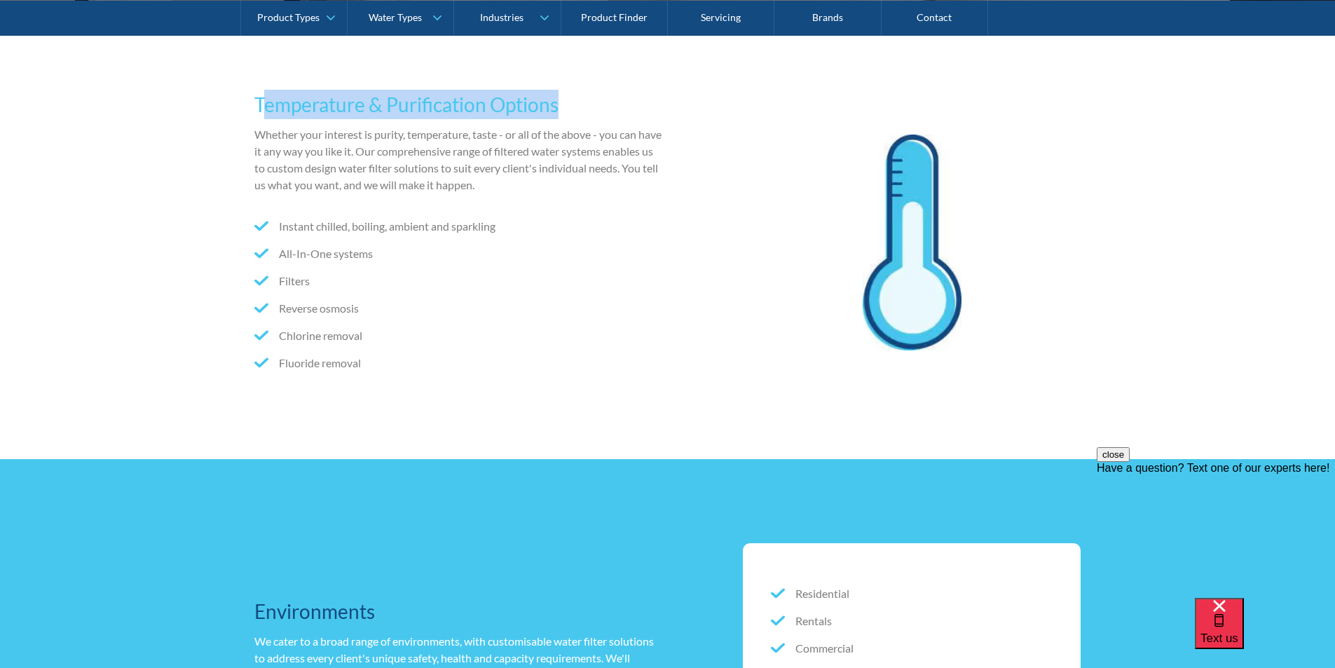
drag, startPoint x: 259, startPoint y: 108, endPoint x: 582, endPoint y: 104, distance: 322.4
click at [582, 105] on h3 "Temperature & Purification Options" at bounding box center [458, 104] width 408 height 29
click at [515, 97] on h3 "Temperature & Purification Options" at bounding box center [458, 104] width 408 height 29
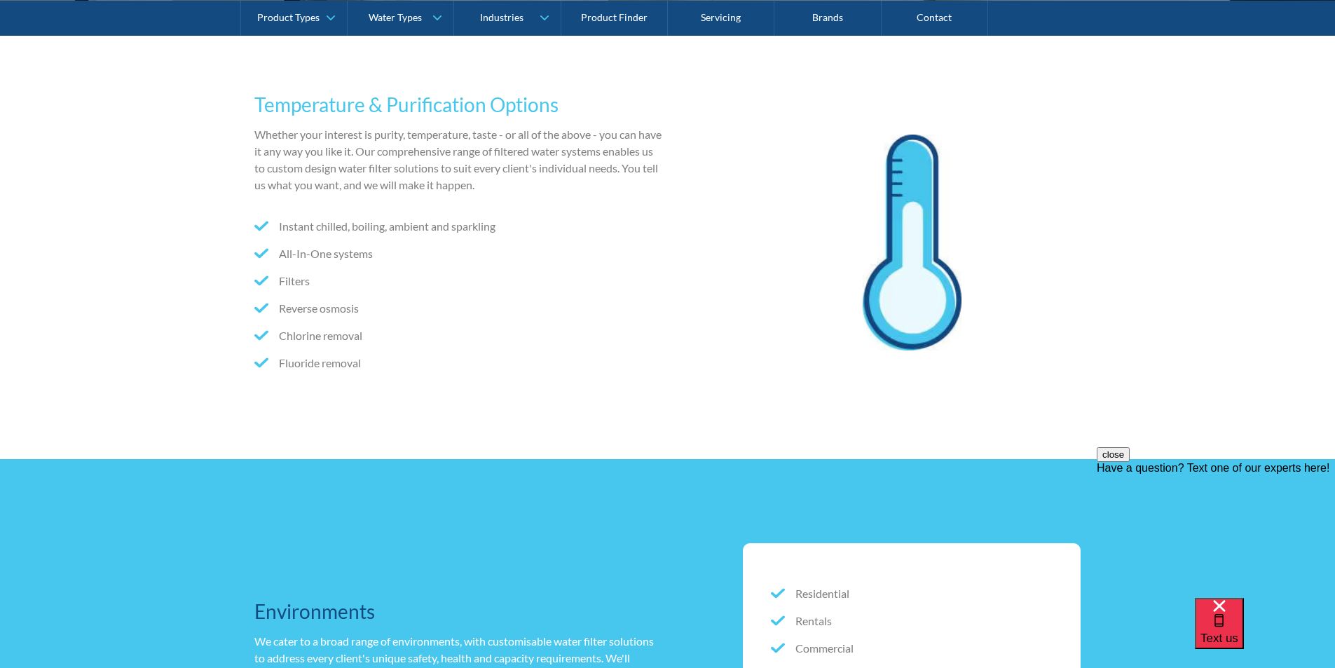
click at [542, 258] on li "All-In-One systems" at bounding box center [458, 253] width 408 height 17
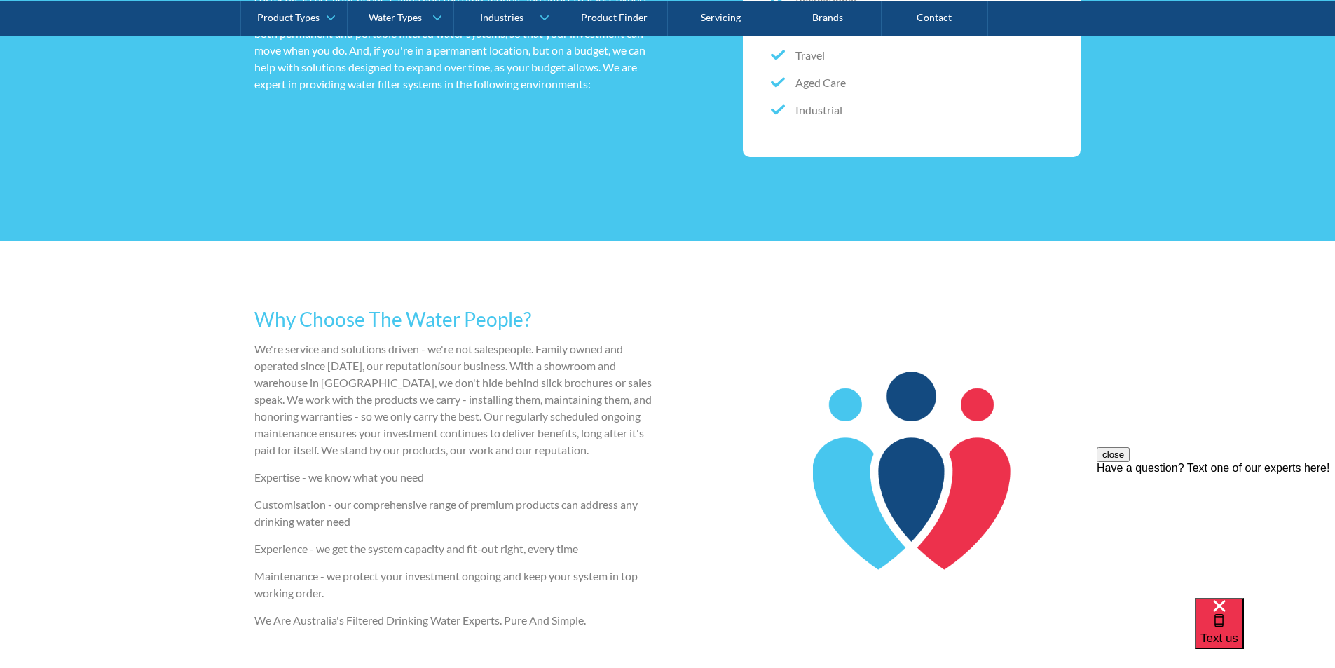
scroll to position [1306, 0]
